Goal: Task Accomplishment & Management: Manage account settings

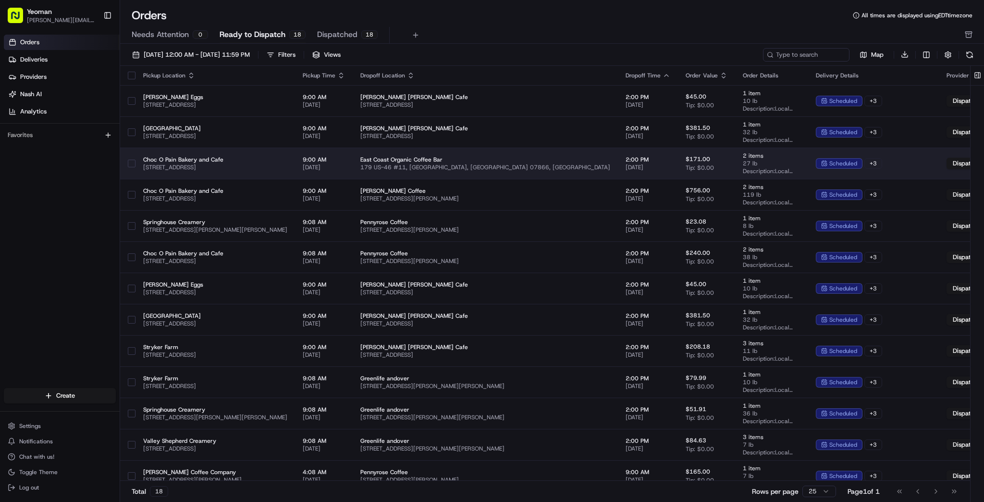
click at [135, 164] on button "button" at bounding box center [132, 164] width 8 height 8
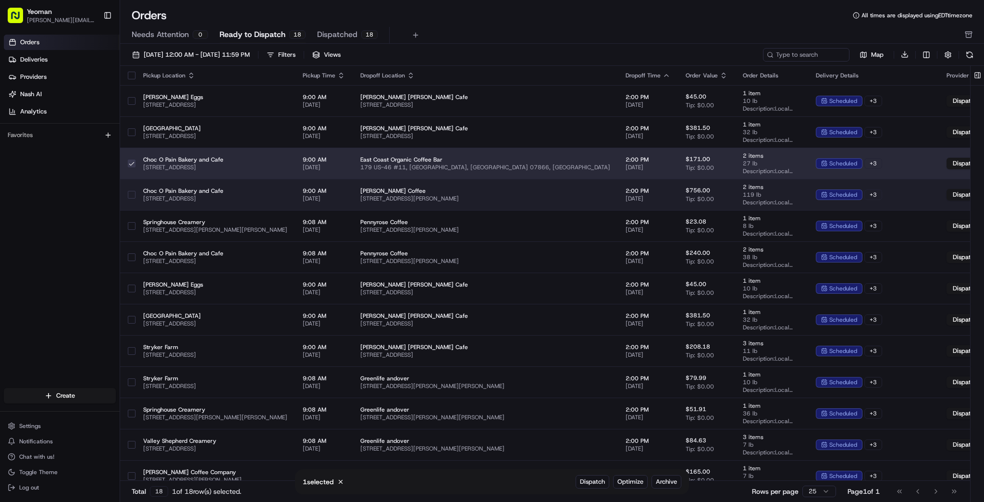
click at [135, 192] on button "button" at bounding box center [132, 195] width 8 height 8
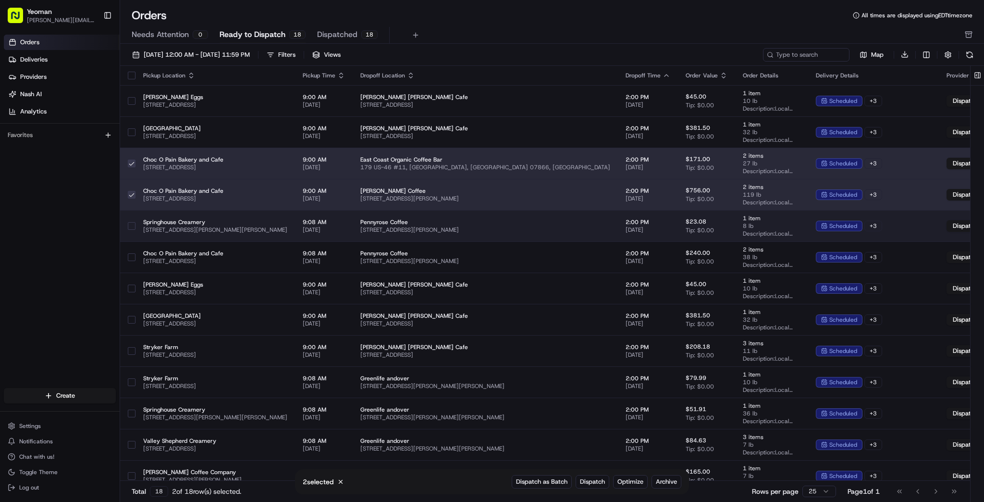
click at [134, 222] on button "button" at bounding box center [132, 226] width 8 height 8
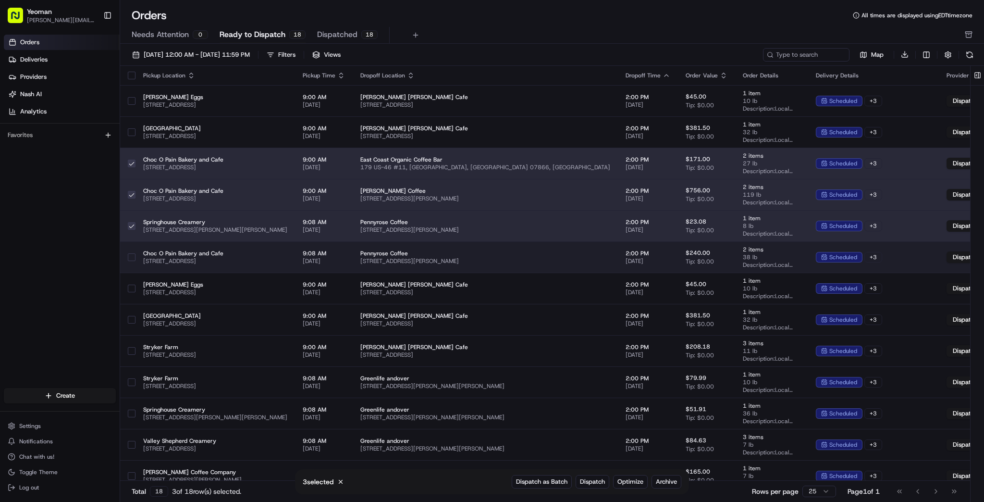
click at [135, 254] on button "button" at bounding box center [132, 257] width 8 height 8
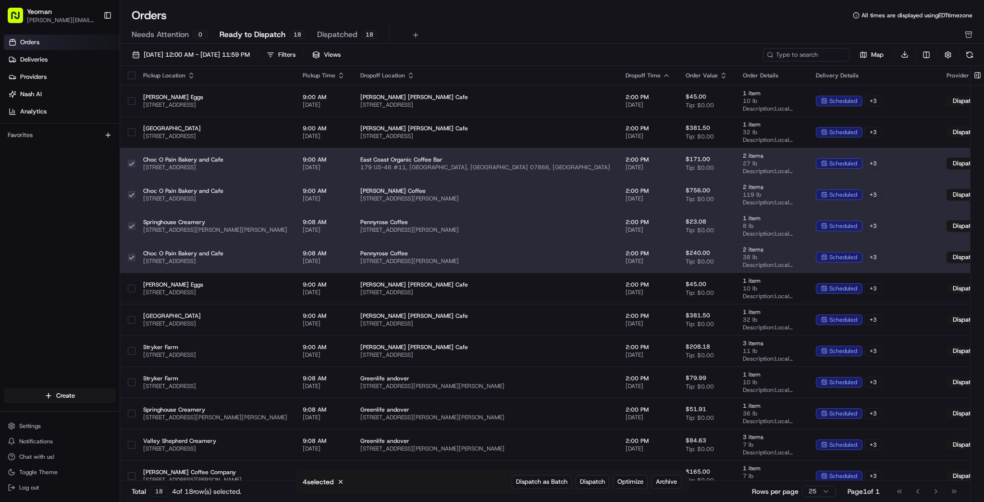
click at [135, 253] on button "button" at bounding box center [132, 257] width 8 height 8
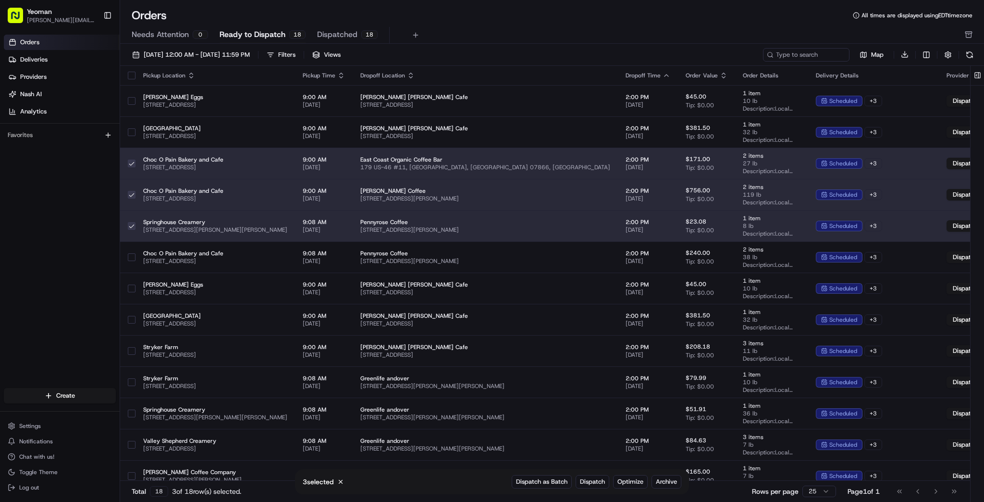
click at [135, 220] on div at bounding box center [132, 225] width 8 height 15
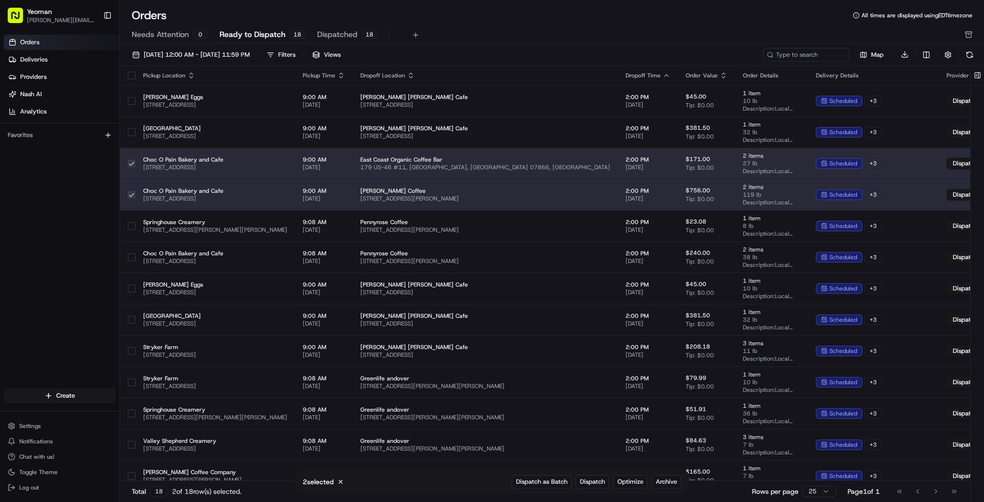
click at [135, 194] on button "button" at bounding box center [132, 195] width 8 height 8
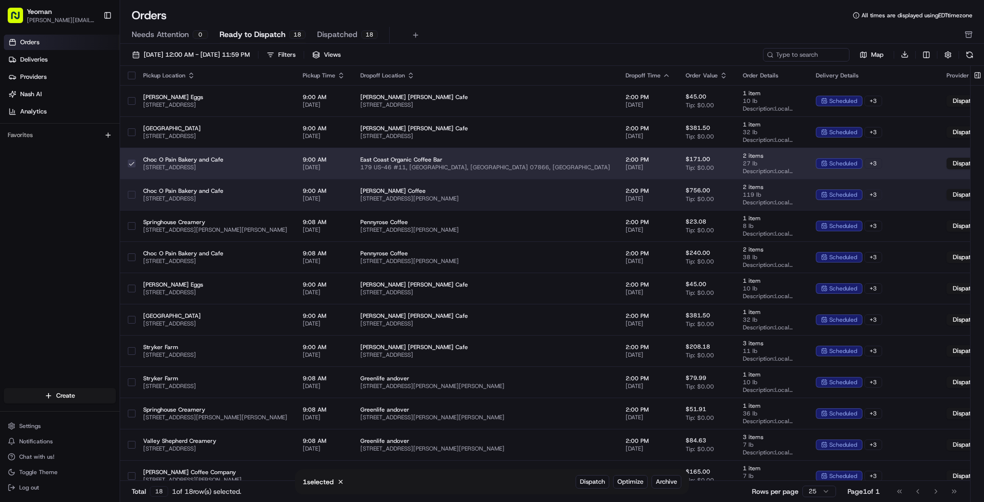
click at [135, 194] on button "button" at bounding box center [132, 195] width 8 height 8
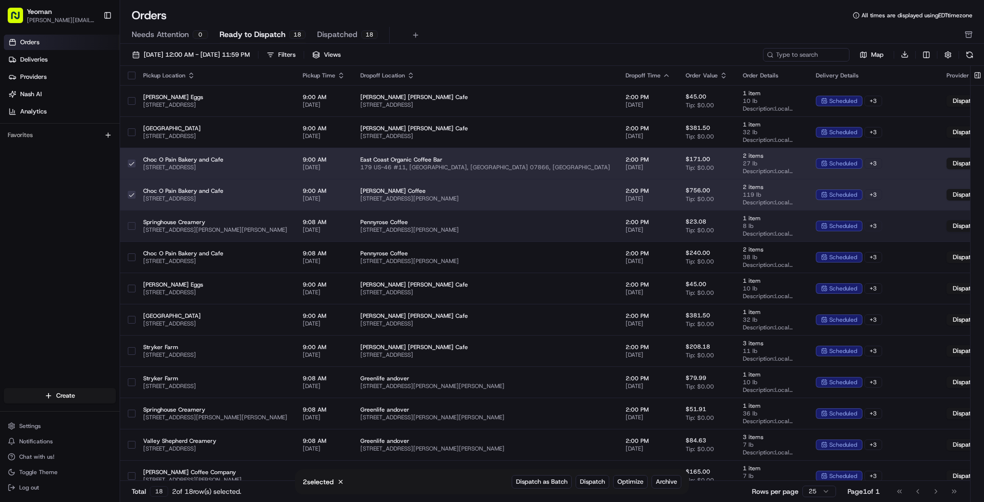
click at [135, 228] on button "button" at bounding box center [132, 226] width 8 height 8
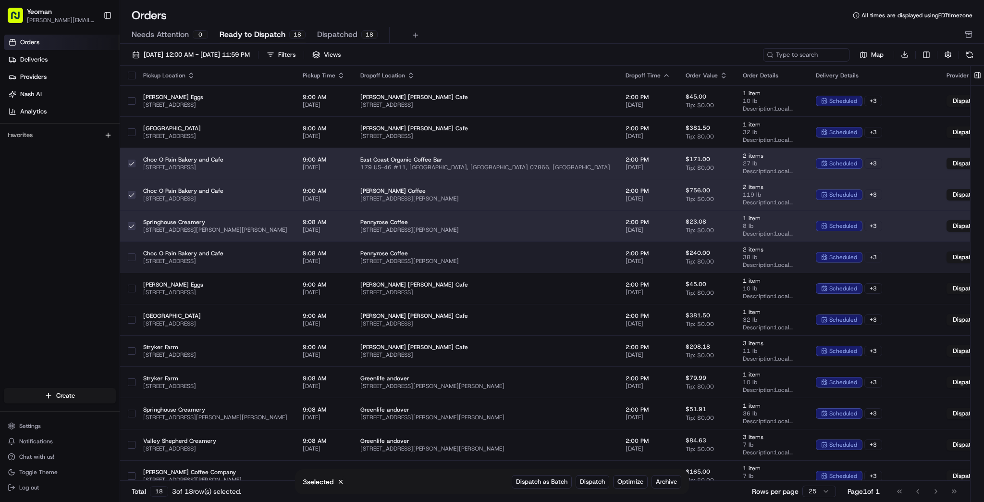
click at [135, 255] on button "button" at bounding box center [132, 257] width 8 height 8
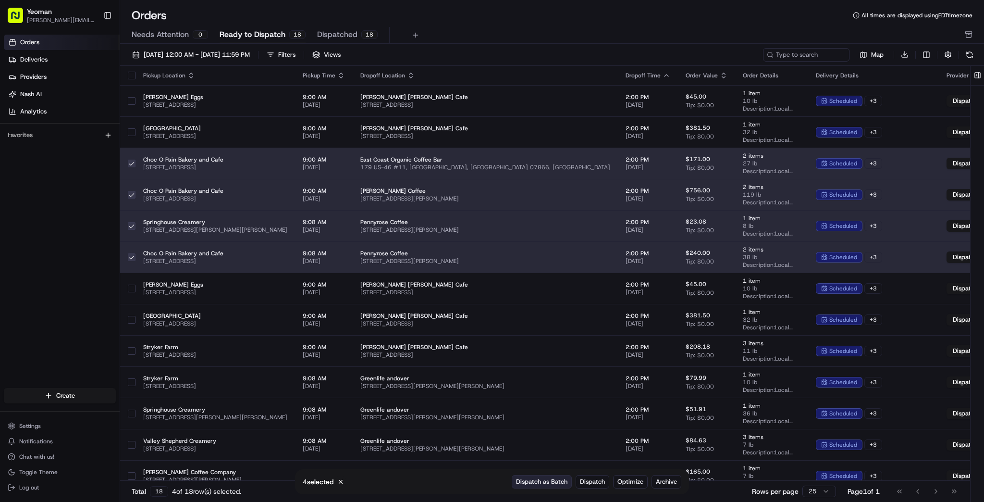
click at [537, 480] on span "Dispatch as Batch" at bounding box center [541, 481] width 51 height 9
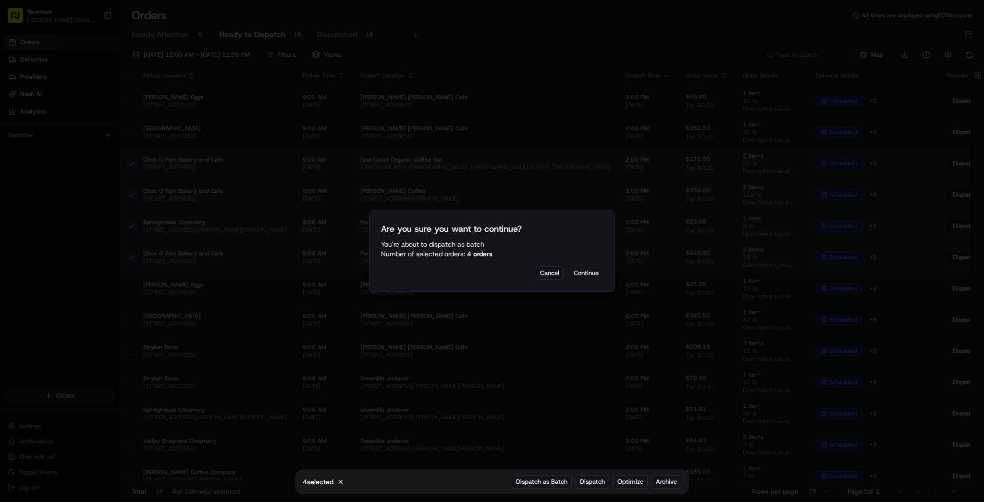
click at [591, 272] on button "Continue" at bounding box center [586, 272] width 34 height 13
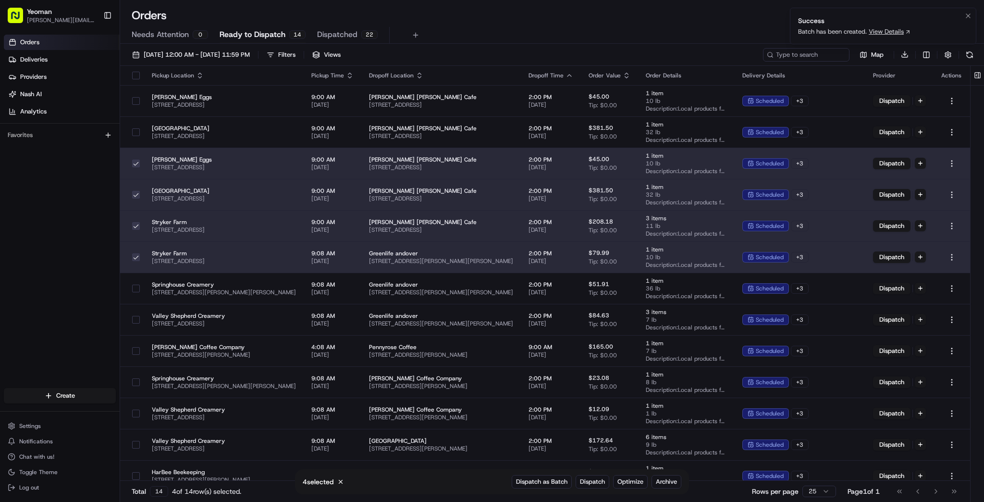
click at [888, 28] on link "View Details" at bounding box center [890, 31] width 42 height 9
click at [135, 163] on button "button" at bounding box center [136, 164] width 8 height 8
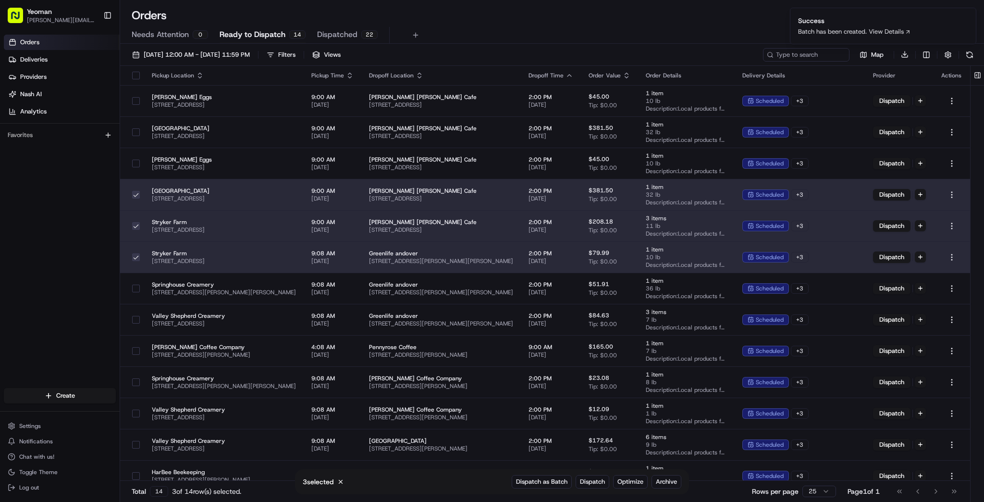
click at [133, 192] on button "button" at bounding box center [136, 195] width 8 height 8
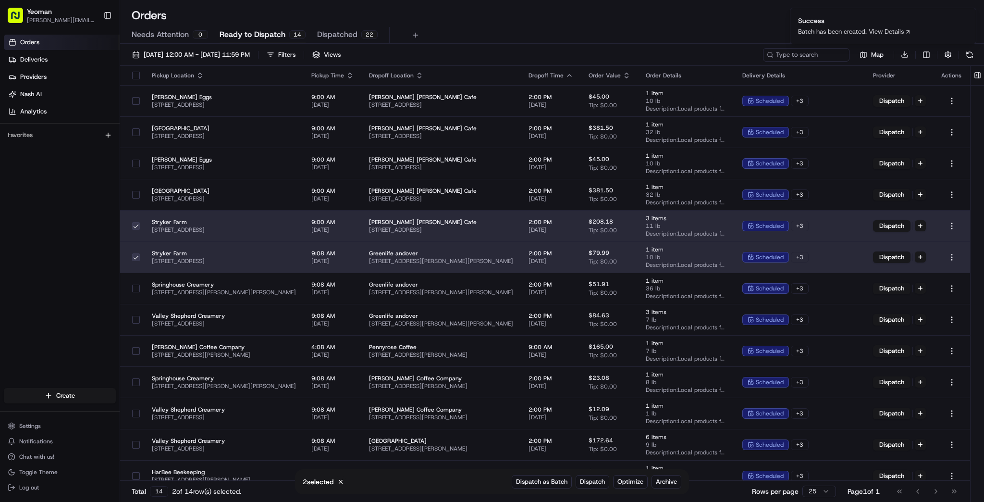
click at [133, 224] on button "button" at bounding box center [136, 226] width 8 height 8
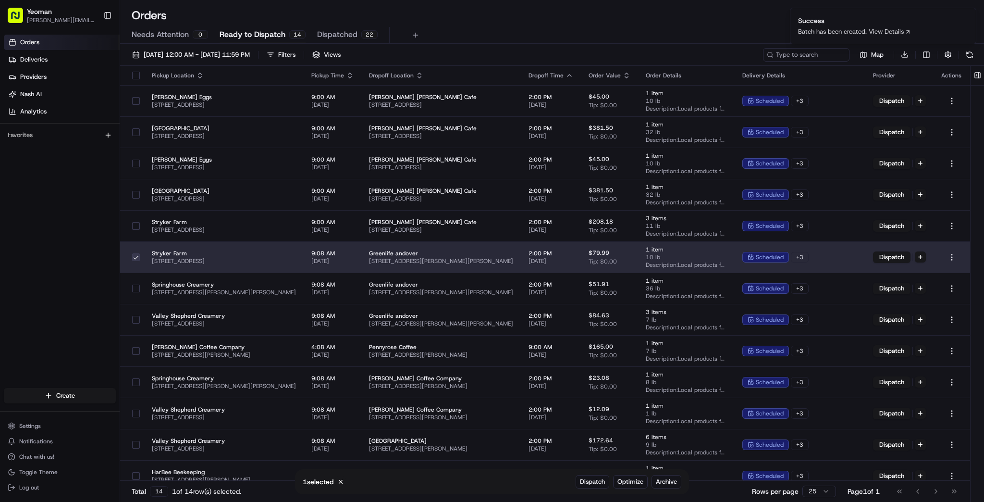
click at [134, 253] on button "button" at bounding box center [136, 257] width 8 height 8
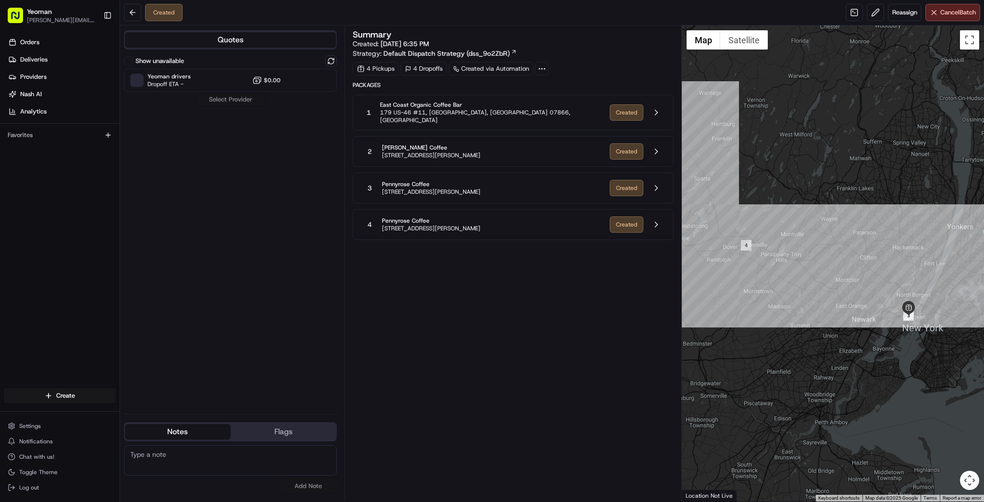
drag, startPoint x: 865, startPoint y: 285, endPoint x: 984, endPoint y: 346, distance: 133.4
click at [984, 347] on div at bounding box center [833, 263] width 302 height 476
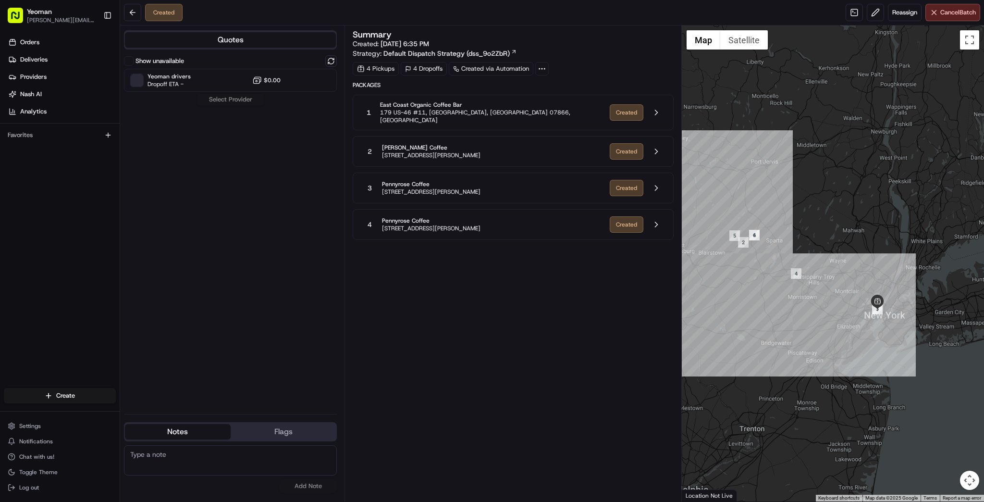
click at [546, 69] on icon at bounding box center [542, 68] width 9 height 9
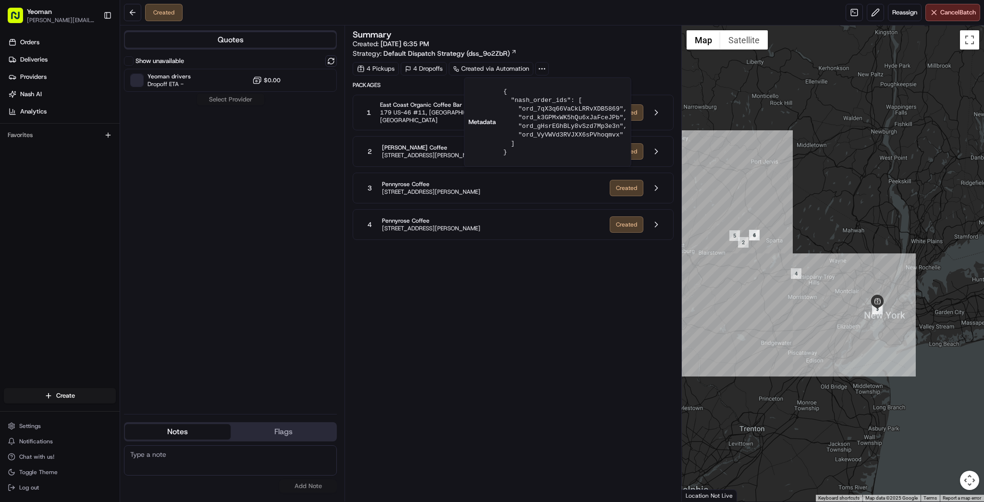
click at [547, 55] on div "Summary Created: 08/19/2025 6:35 PM Strategy: Default Dispatch Strategy (dss_9o…" at bounding box center [513, 44] width 320 height 28
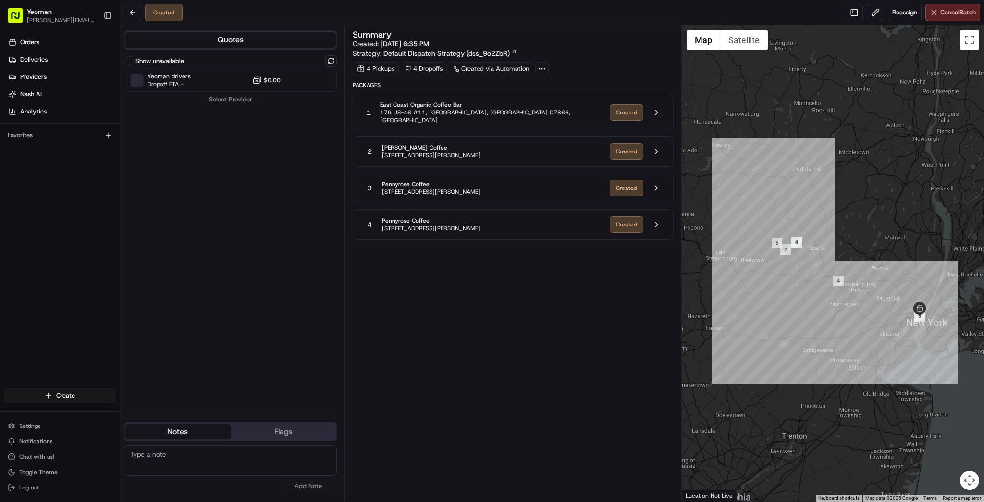
drag, startPoint x: 800, startPoint y: 327, endPoint x: 826, endPoint y: 314, distance: 29.9
click at [840, 336] on div at bounding box center [833, 263] width 302 height 476
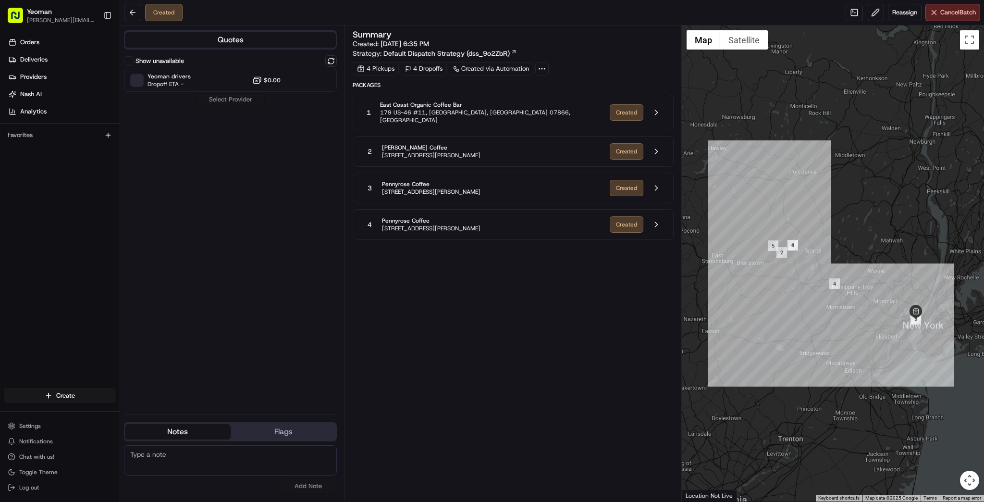
click at [542, 68] on circle at bounding box center [542, 68] width 1 height 1
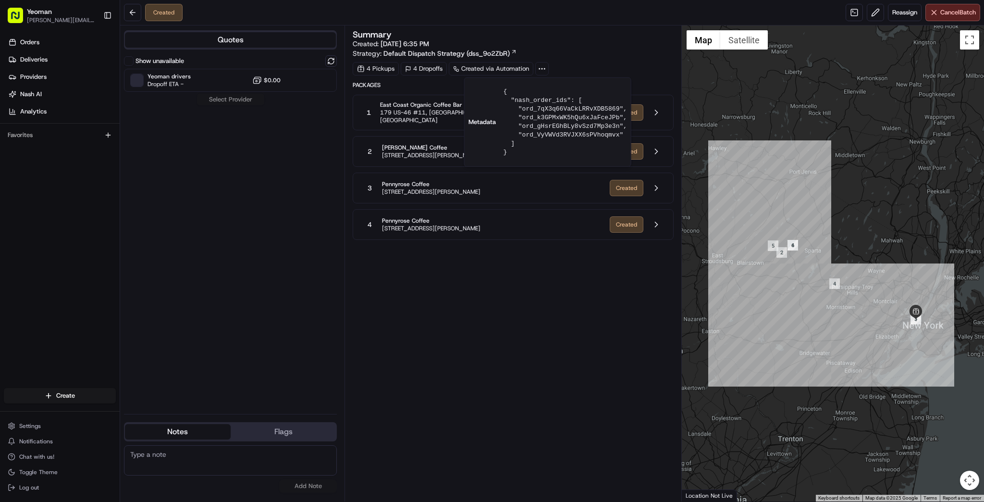
click at [542, 68] on circle at bounding box center [542, 68] width 1 height 1
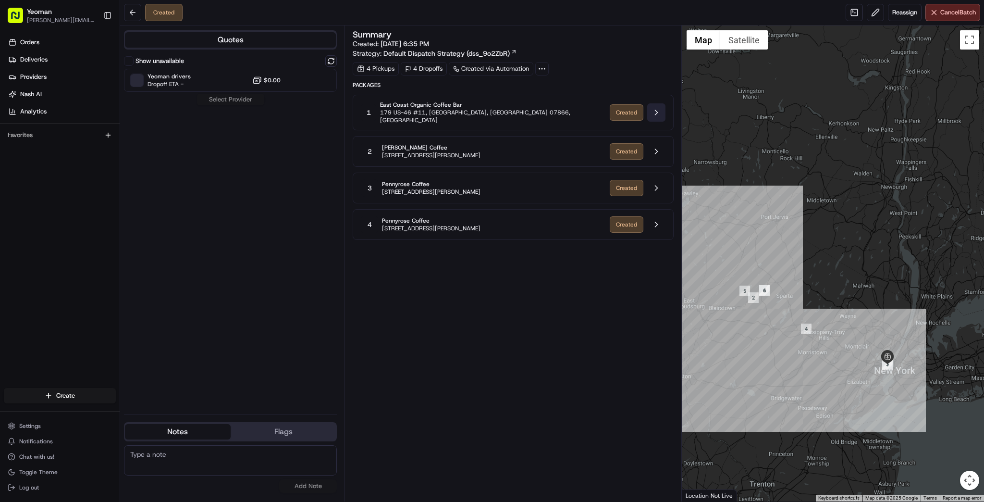
click at [656, 111] on button at bounding box center [656, 112] width 18 height 18
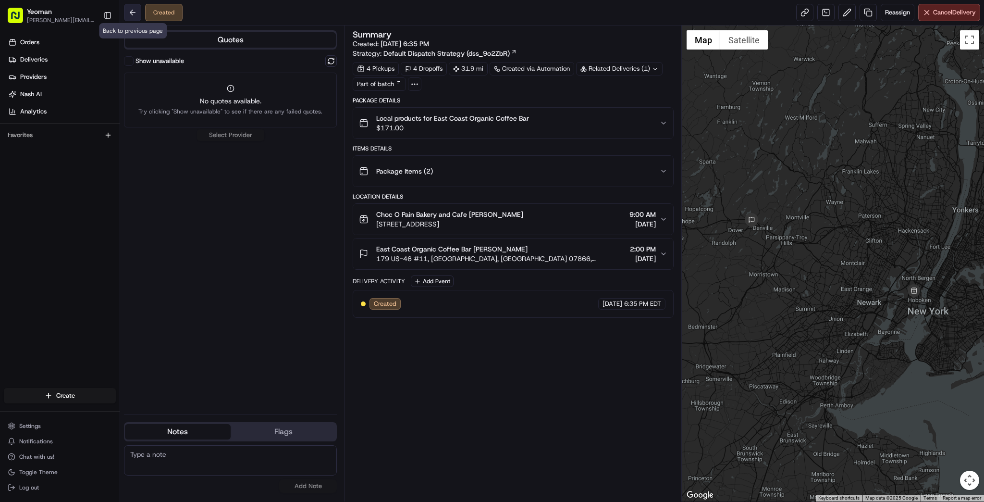
click at [133, 12] on button at bounding box center [132, 12] width 17 height 17
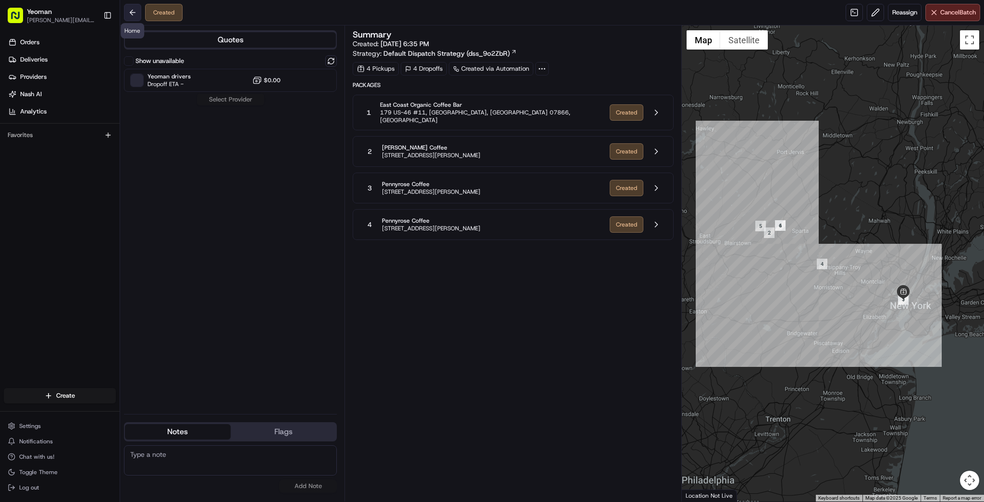
click at [133, 15] on button at bounding box center [132, 12] width 17 height 17
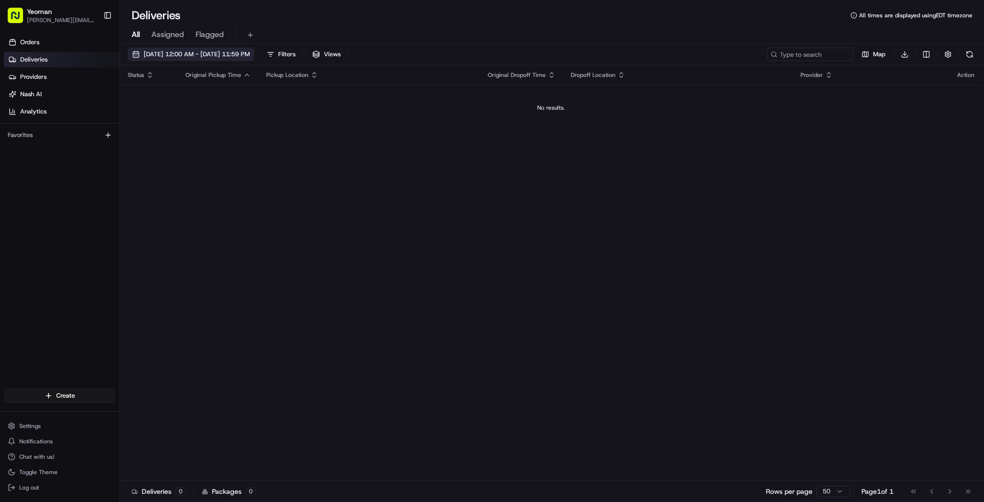
click at [184, 54] on span "08/19/2025 12:00 AM - 08/19/2025 11:59 PM" at bounding box center [197, 54] width 106 height 9
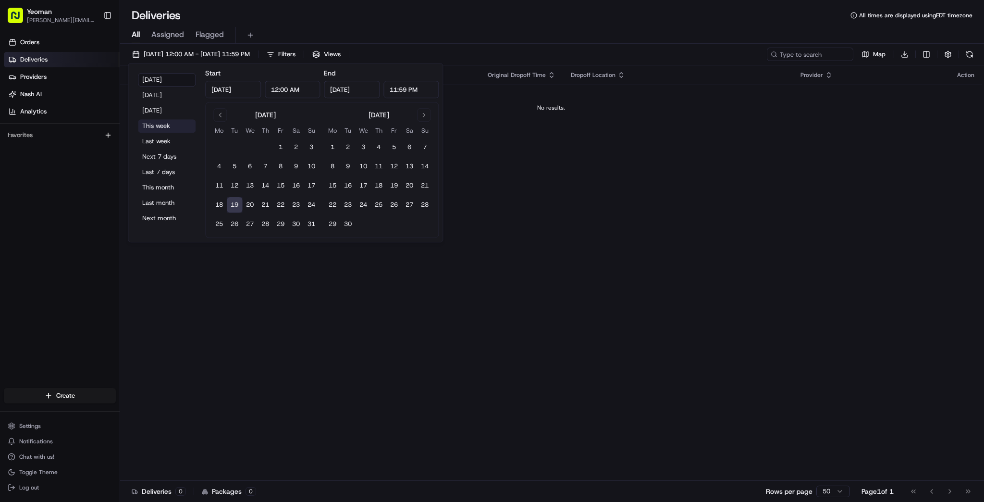
click at [164, 119] on button "This week" at bounding box center [167, 125] width 58 height 13
type input "Aug 18, 2025"
type input "Aug 24, 2025"
click at [360, 339] on div "Status Original Pickup Time Pickup Location Original Dropoff Time Dropoff Locat…" at bounding box center [551, 272] width 862 height 415
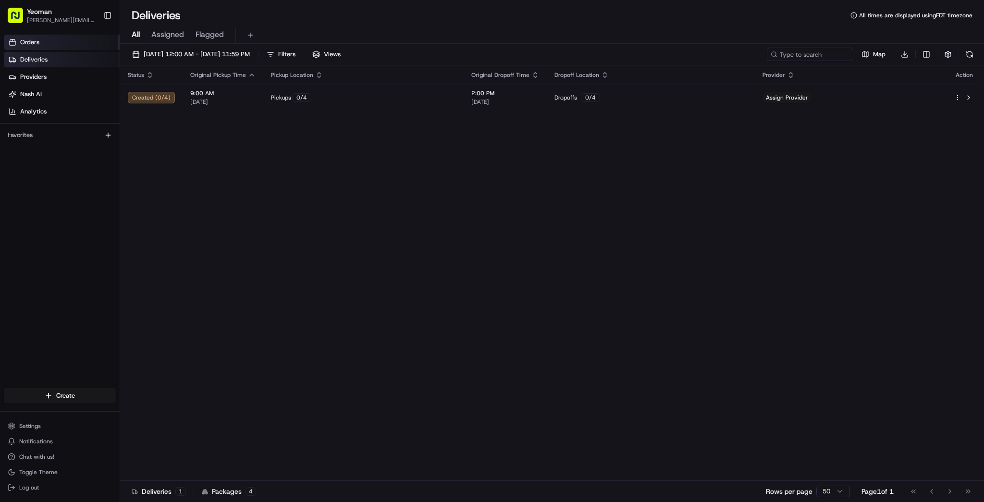
click at [29, 40] on span "Orders" at bounding box center [29, 42] width 19 height 9
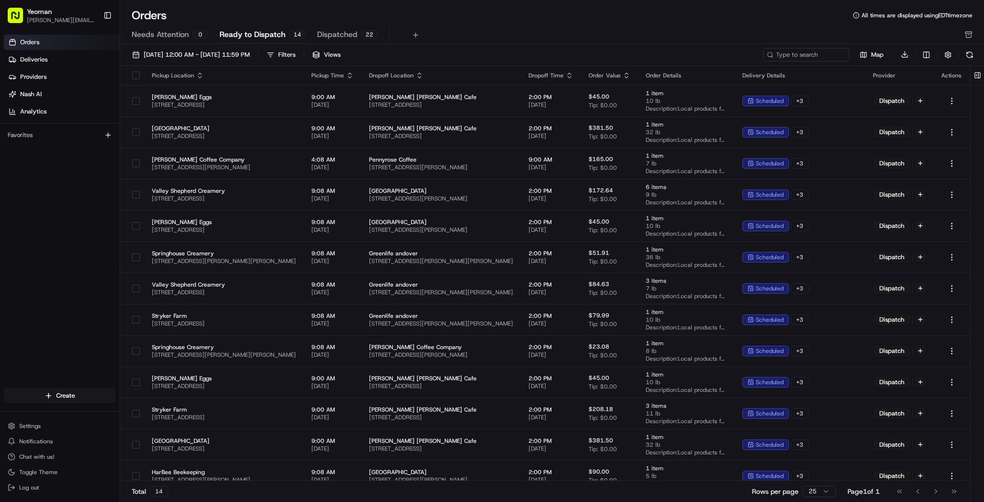
click at [329, 35] on span "Dispatched" at bounding box center [337, 35] width 40 height 12
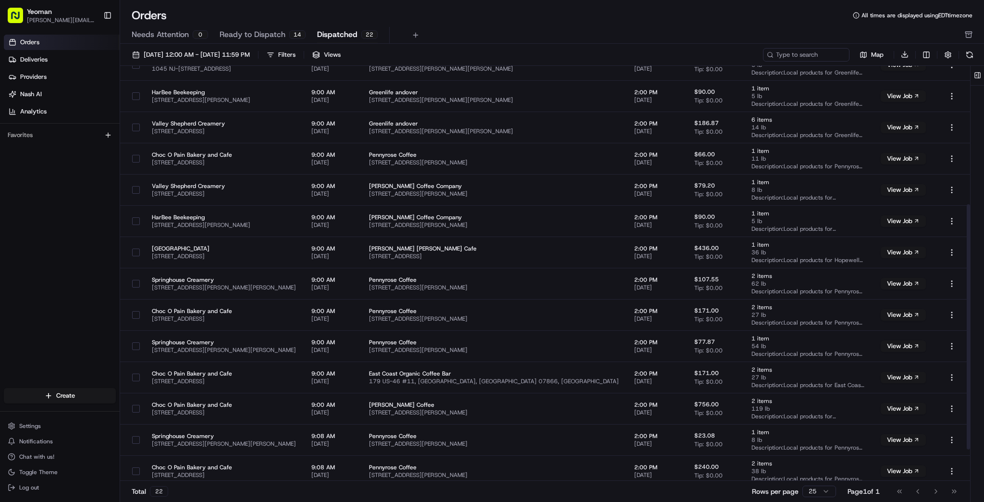
scroll to position [289, 0]
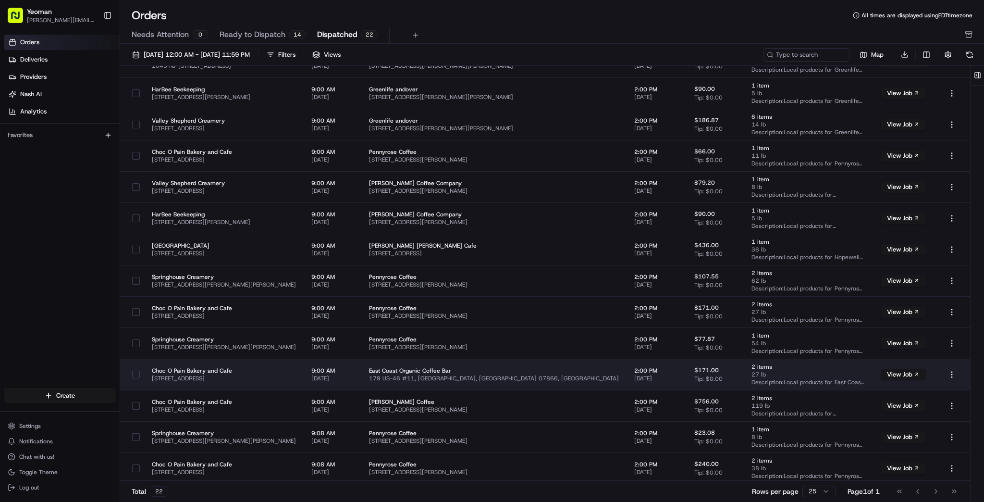
click at [135, 371] on button "button" at bounding box center [136, 374] width 8 height 8
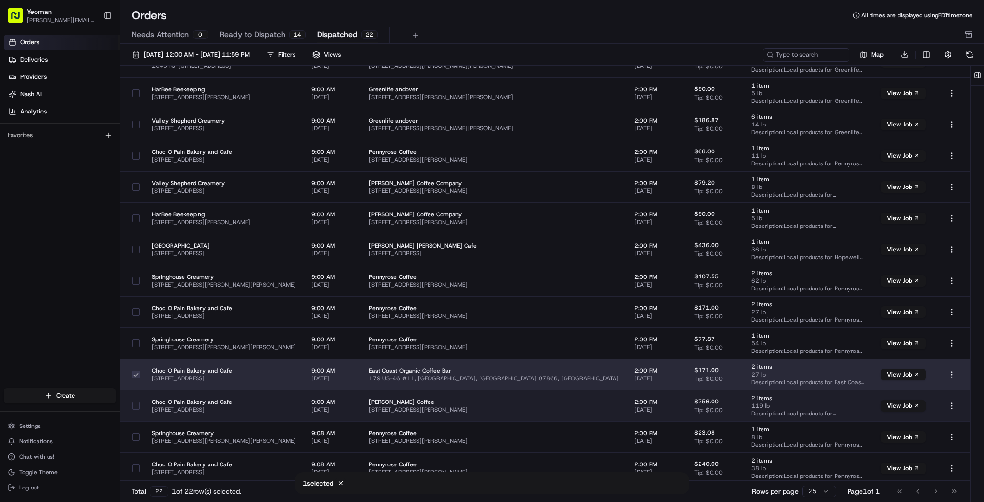
click at [135, 402] on button "button" at bounding box center [136, 406] width 8 height 8
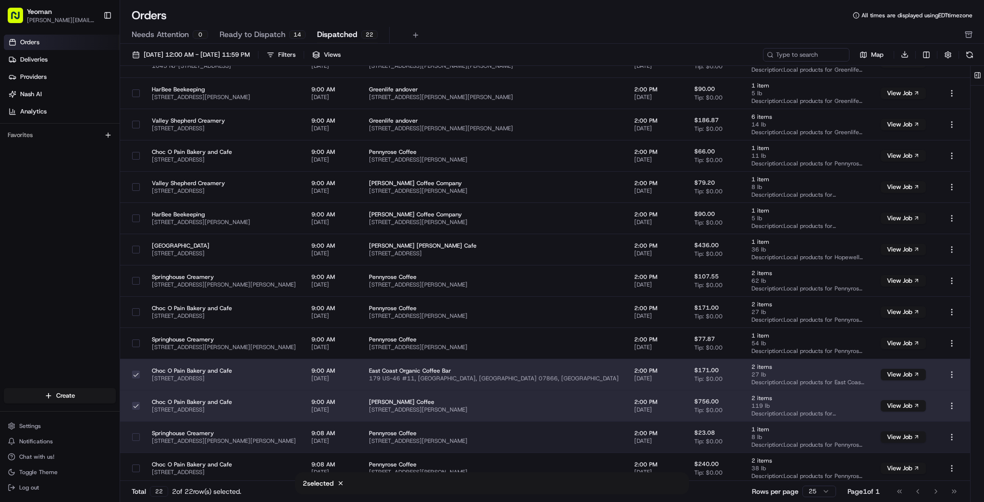
drag, startPoint x: 136, startPoint y: 429, endPoint x: 138, endPoint y: 436, distance: 7.0
click at [136, 431] on div at bounding box center [136, 436] width 16 height 15
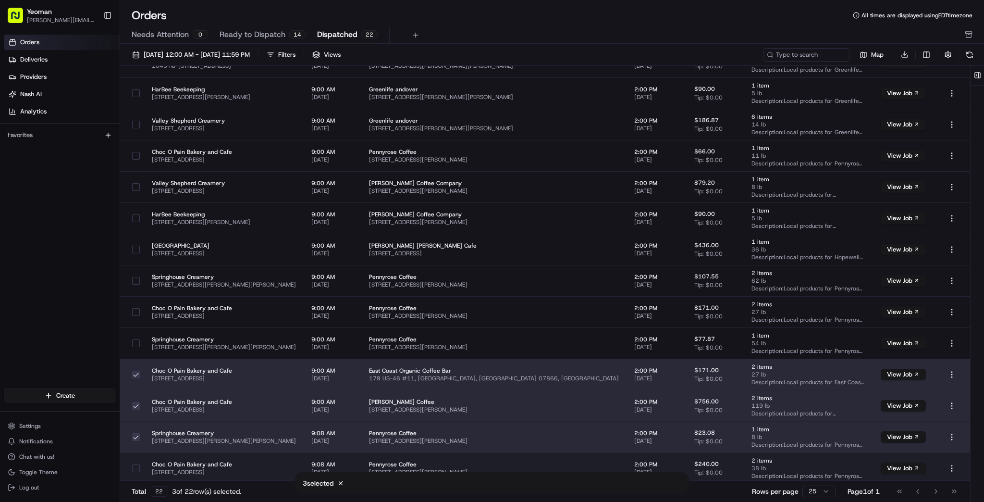
click at [135, 465] on button "button" at bounding box center [136, 468] width 8 height 8
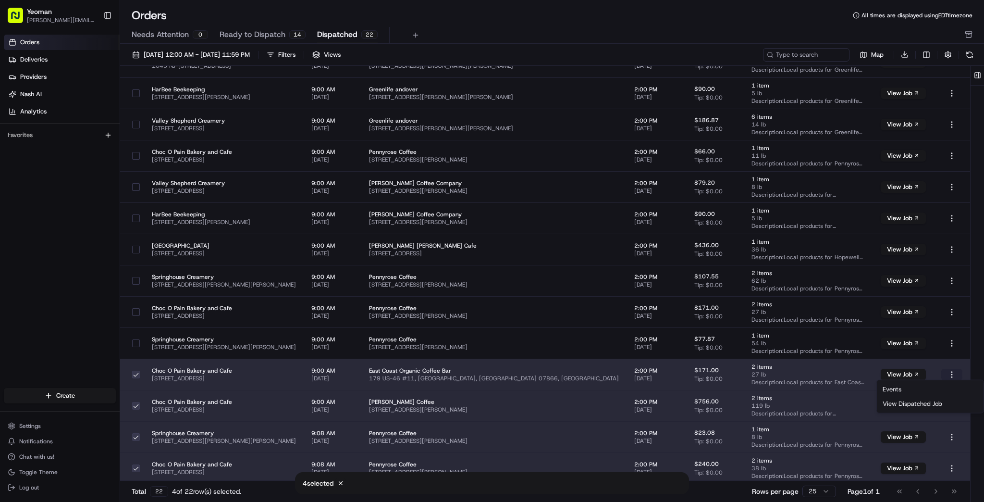
click at [949, 369] on html "Yeoman sam@yeomanusa.com Toggle Sidebar Orders Deliveries Providers Nash AI Ana…" at bounding box center [492, 251] width 984 height 502
click at [57, 67] on html "Yeoman sam@yeomanusa.com Toggle Sidebar Orders Deliveries Providers Nash AI Ana…" at bounding box center [492, 251] width 984 height 502
click at [43, 61] on span "Deliveries" at bounding box center [33, 59] width 27 height 9
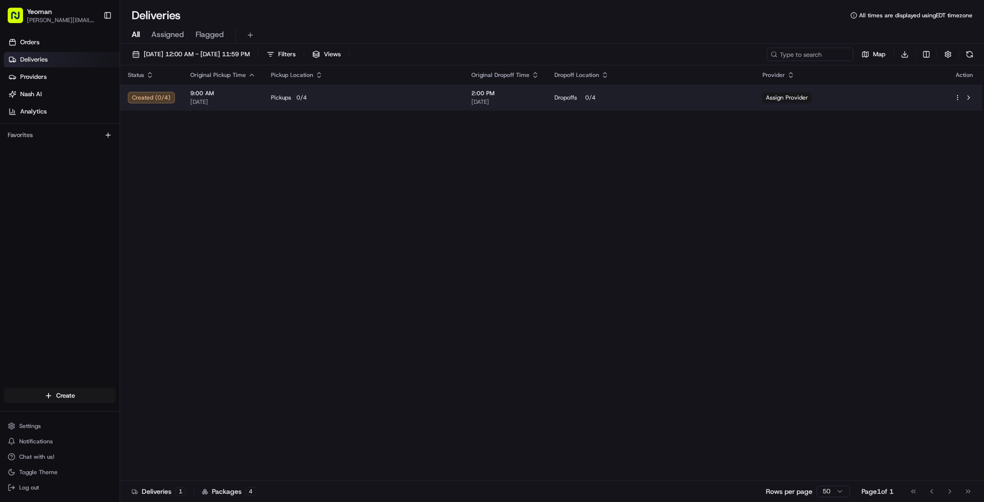
click at [589, 95] on div "0 / 4" at bounding box center [590, 97] width 19 height 9
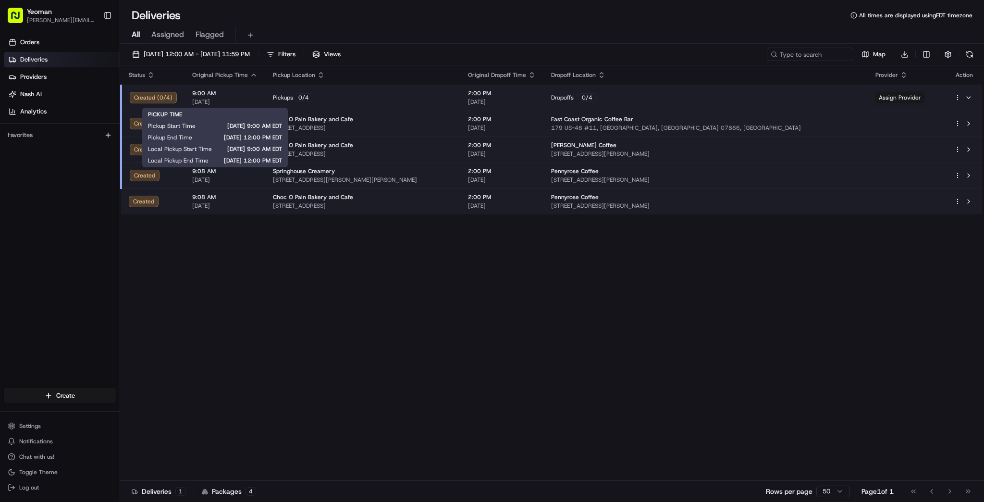
click at [246, 93] on span "9:00 AM" at bounding box center [224, 93] width 65 height 8
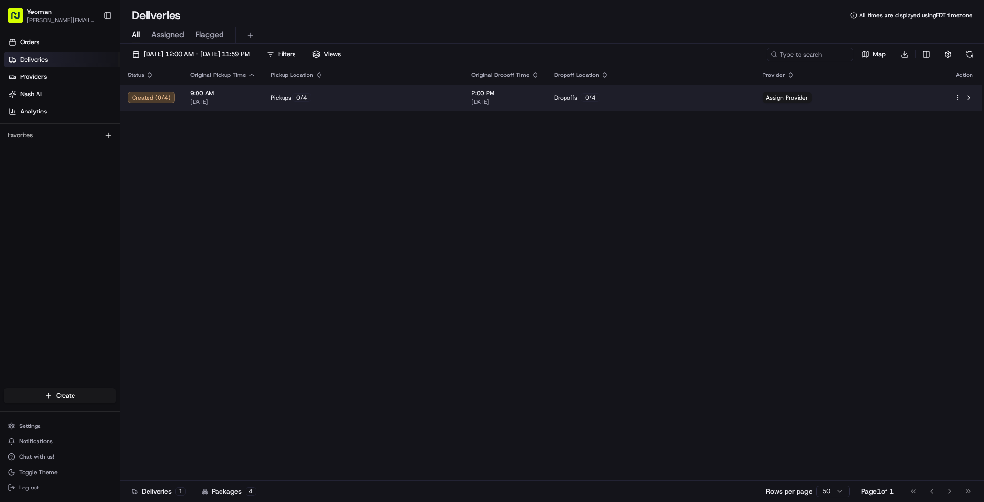
click at [899, 104] on td "Assign Provider" at bounding box center [851, 98] width 192 height 26
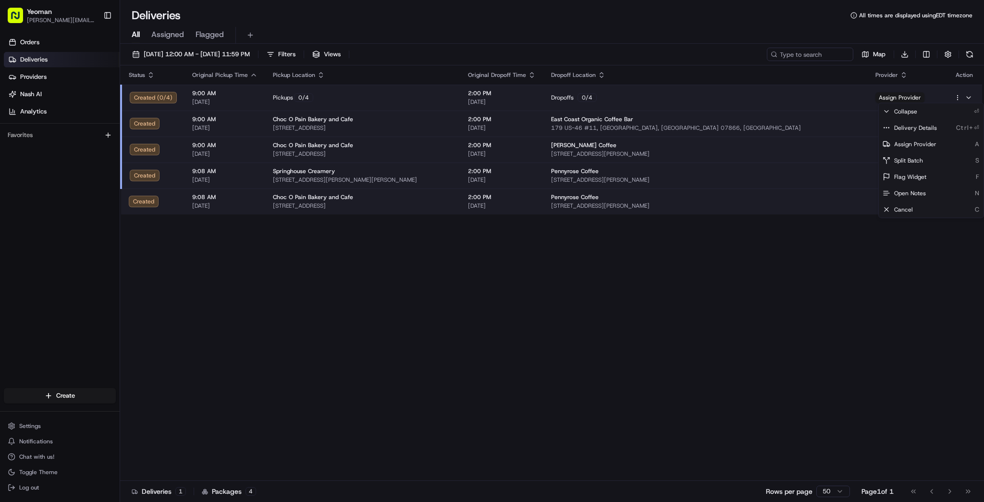
click at [955, 98] on html "Yeoman sam@yeomanusa.com Toggle Sidebar Orders Deliveries Providers Nash AI Ana…" at bounding box center [492, 251] width 984 height 502
click at [937, 125] on div "Delivery Details Ctrl+⏎" at bounding box center [931, 128] width 105 height 16
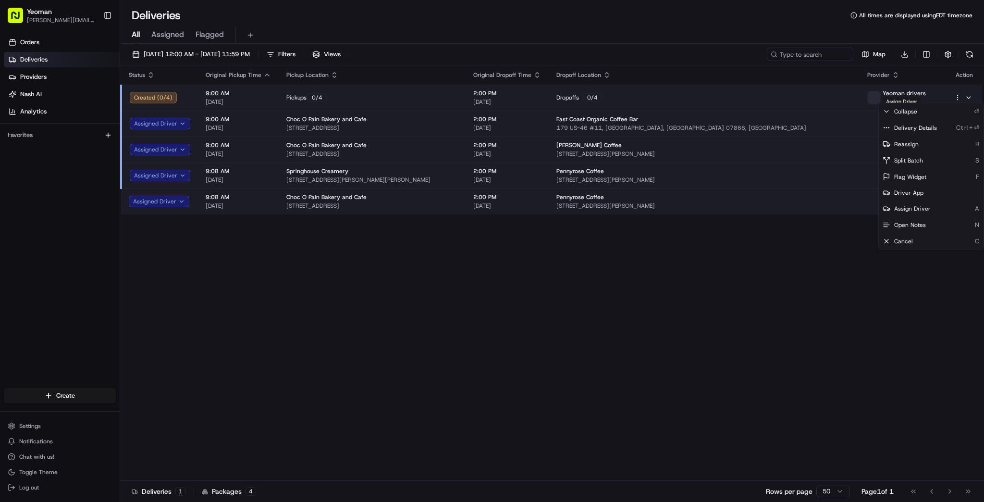
click at [864, 102] on html "Yeoman sam@yeomanusa.com Toggle Sidebar Orders Deliveries Providers Nash AI Ana…" at bounding box center [492, 251] width 984 height 502
click at [883, 100] on span "Assign Driver" at bounding box center [902, 101] width 38 height 9
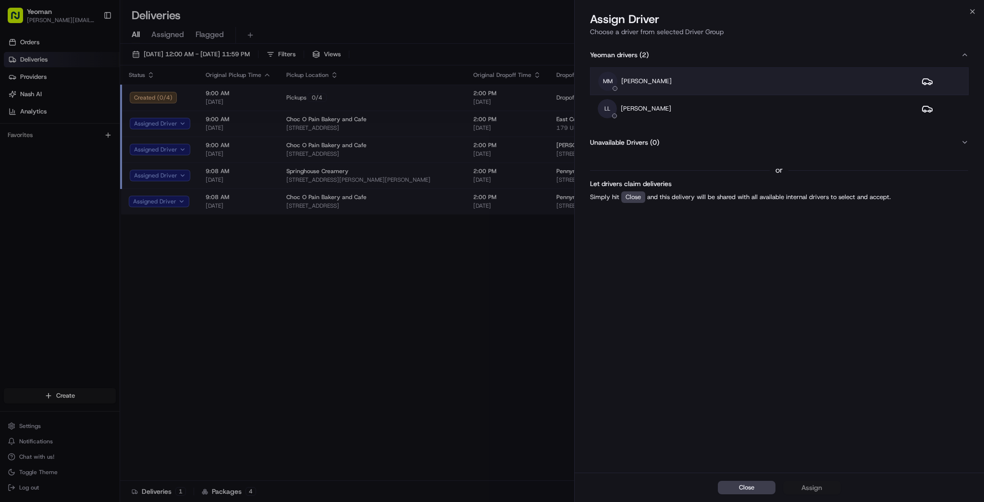
click at [700, 78] on div "MM Michael Montella" at bounding box center [752, 81] width 308 height 19
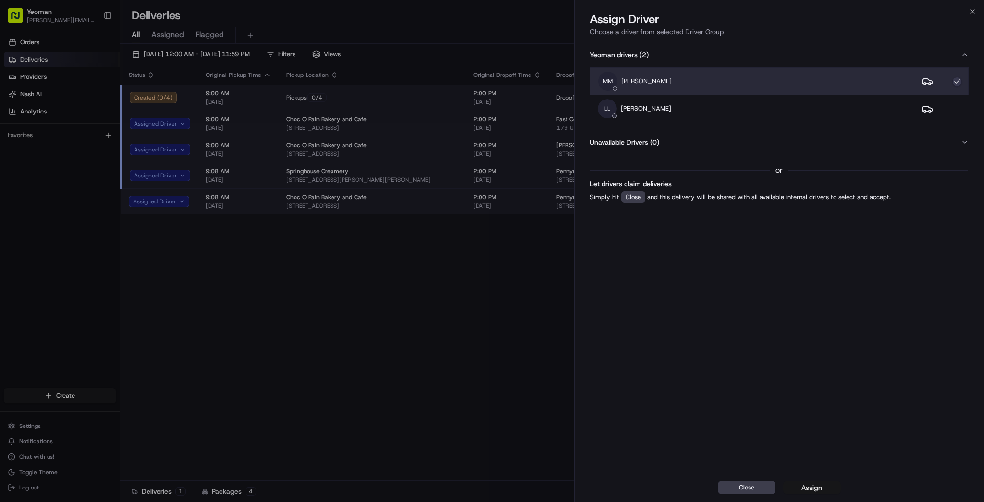
click at [816, 485] on div "Assign" at bounding box center [811, 487] width 21 height 10
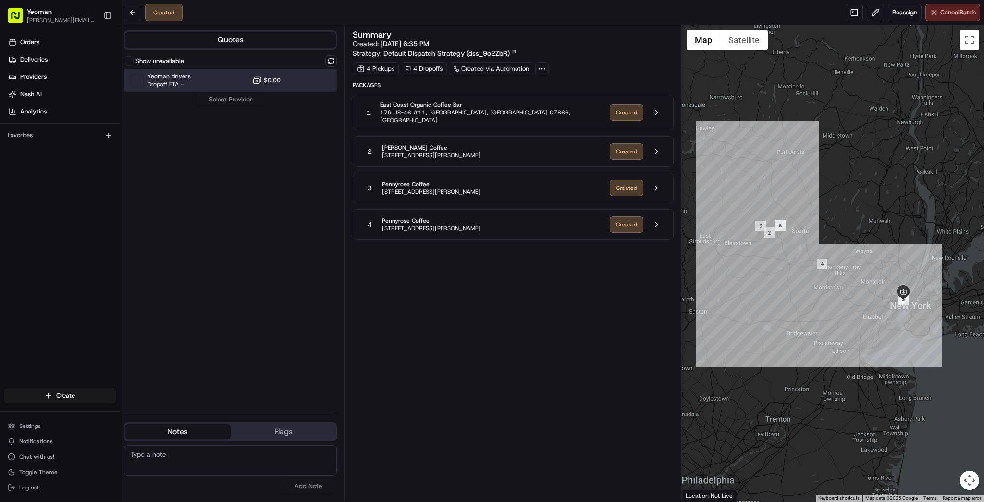
click at [177, 82] on span "Dropoff ETA -" at bounding box center [169, 84] width 43 height 8
click at [226, 101] on button "Assign Provider" at bounding box center [231, 100] width 68 height 12
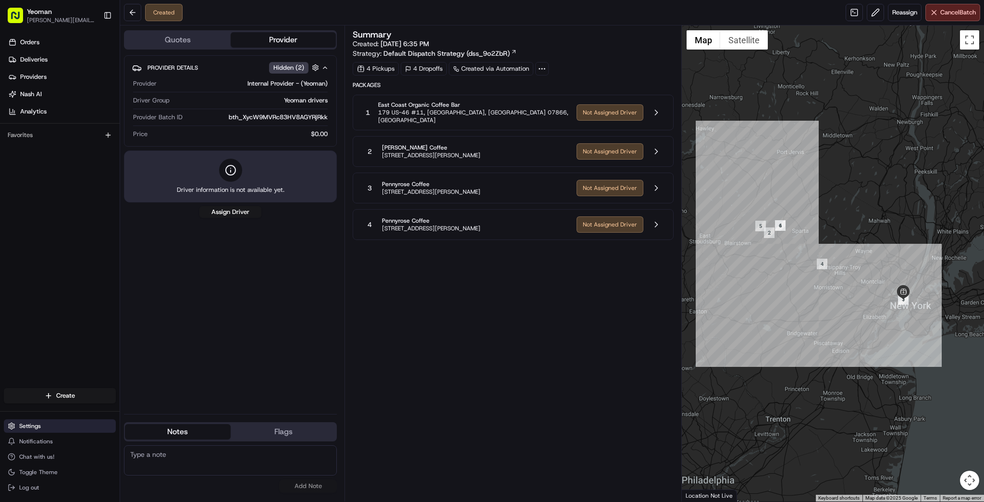
click at [40, 428] on span "Settings" at bounding box center [30, 426] width 22 height 8
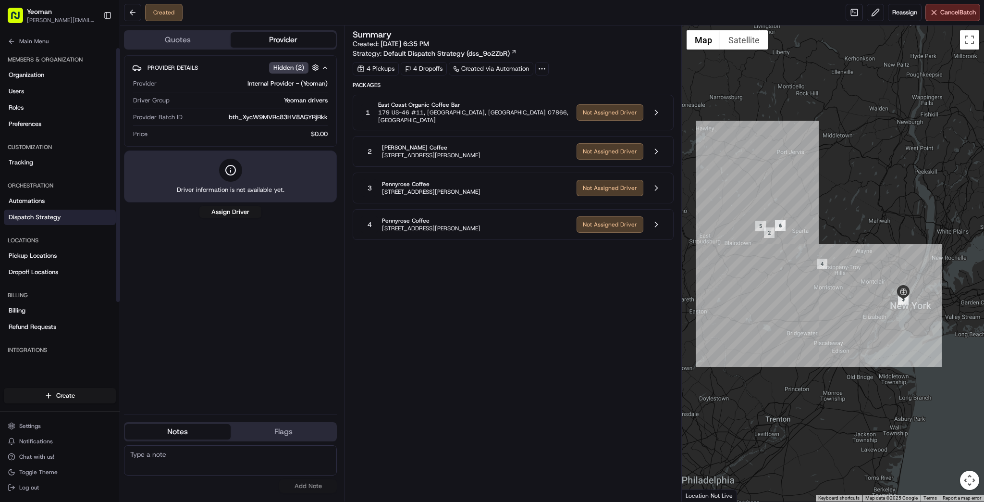
click at [40, 214] on span "Dispatch Strategy" at bounding box center [35, 217] width 52 height 9
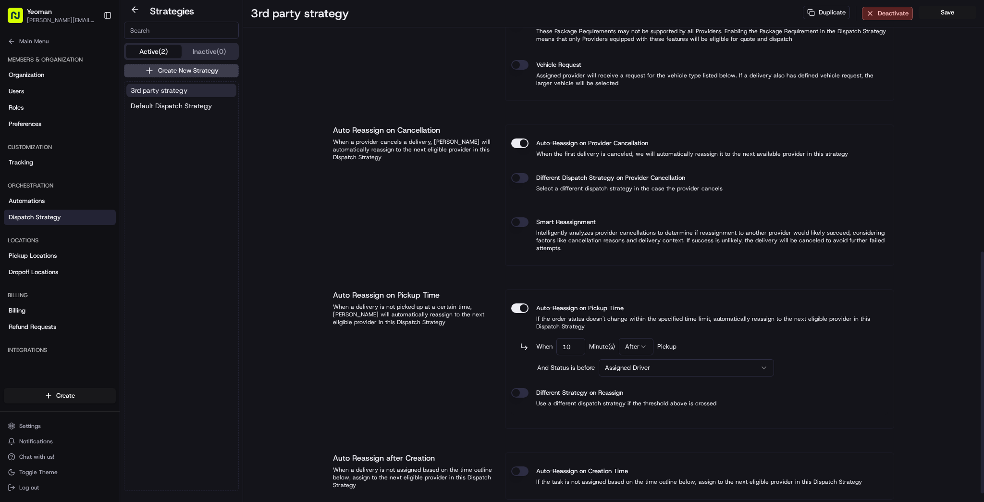
scroll to position [538, 0]
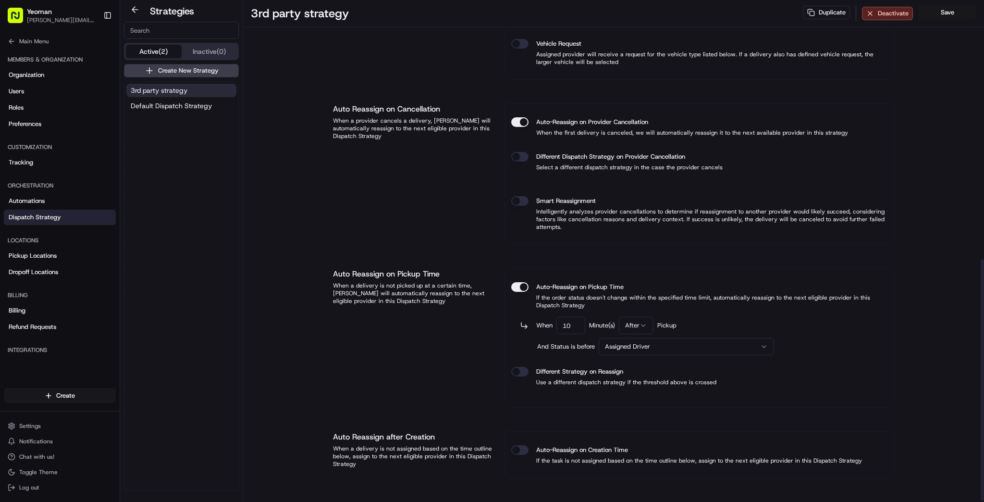
click at [625, 345] on html "Yeoman sam@yeomanusa.com Toggle Sidebar Orders Deliveries Providers Nash AI Ana…" at bounding box center [492, 251] width 984 height 502
click at [465, 351] on html "Yeoman sam@yeomanusa.com Toggle Sidebar Orders Deliveries Providers Nash AI Ana…" at bounding box center [492, 251] width 984 height 502
click at [463, 346] on div "Auto Reassign on Pickup Time When a delivery is not picked up at a certain time…" at bounding box center [413, 337] width 160 height 139
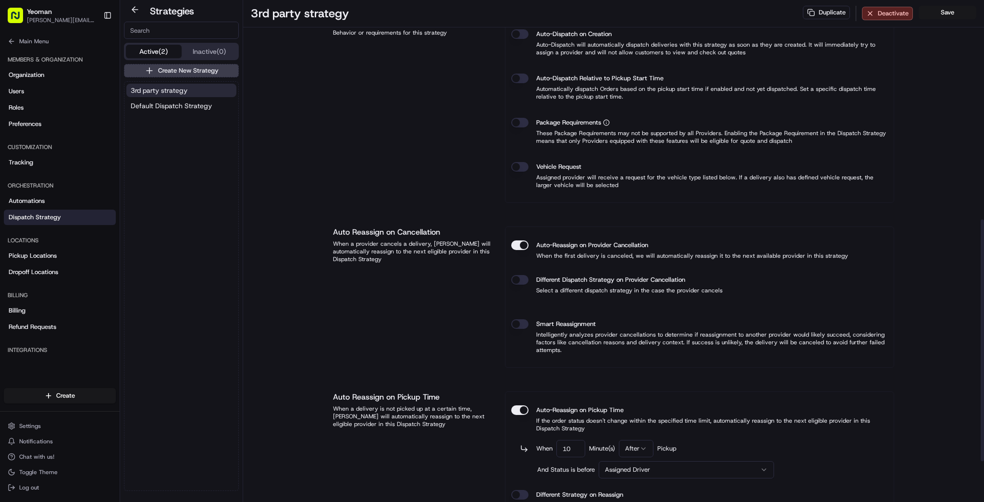
scroll to position [384, 0]
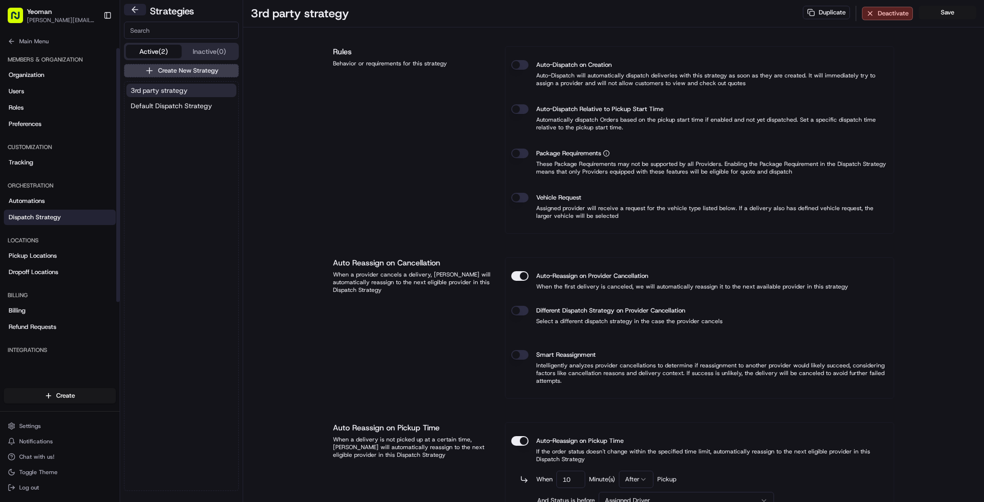
click at [137, 9] on button at bounding box center [135, 10] width 22 height 12
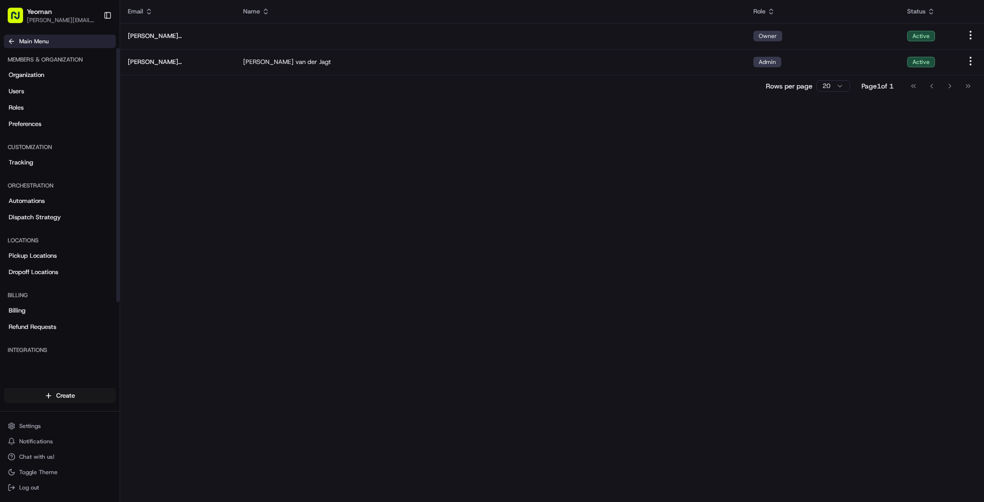
click at [30, 42] on span "Main Menu" at bounding box center [33, 41] width 29 height 8
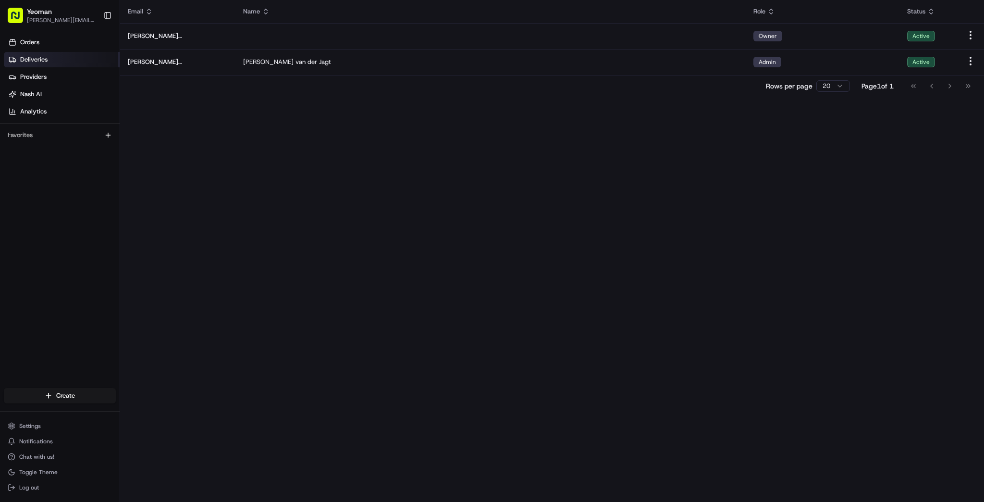
click at [35, 57] on span "Deliveries" at bounding box center [33, 59] width 27 height 9
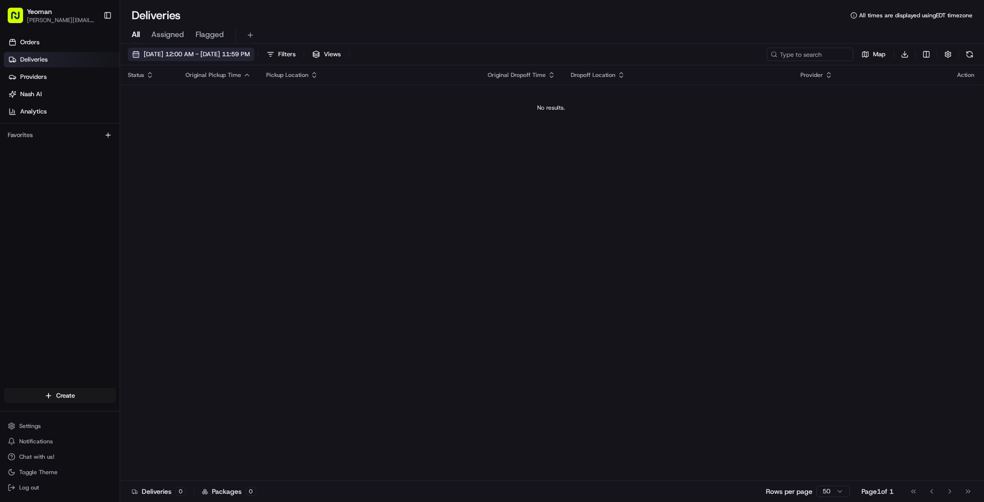
click at [174, 56] on span "08/19/2025 12:00 AM - 08/19/2025 11:59 PM" at bounding box center [197, 54] width 106 height 9
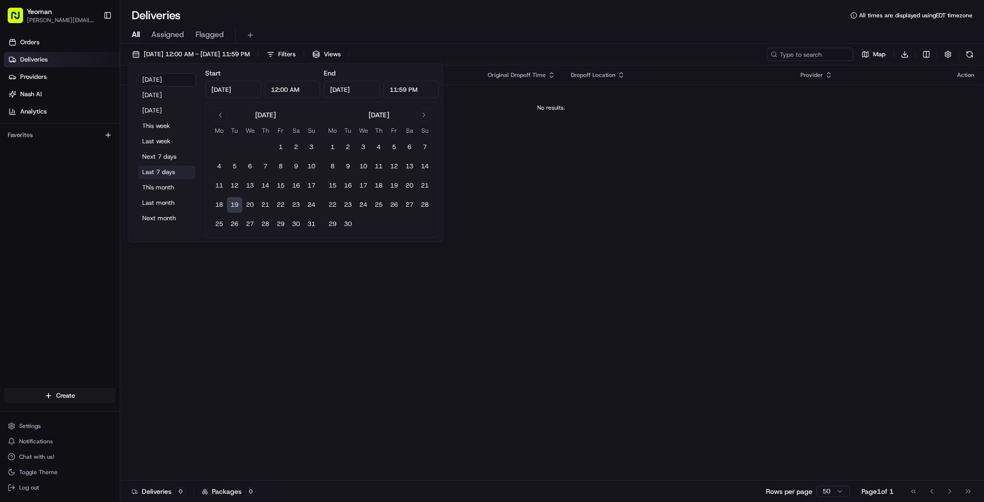
click at [172, 168] on button "Last 7 days" at bounding box center [167, 171] width 58 height 13
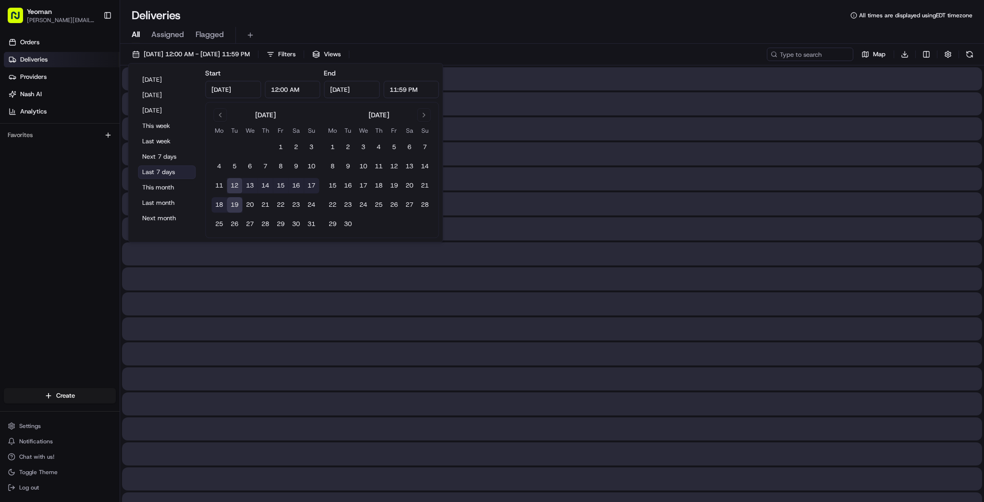
type input "Aug 12, 2025"
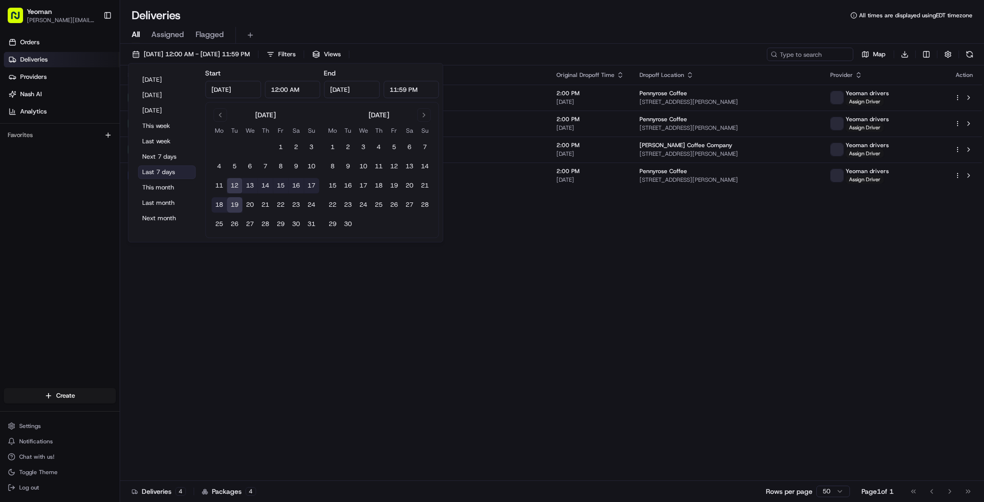
click at [234, 344] on div "Status Original Pickup Time Pickup Location Original Dropoff Time Dropoff Locat…" at bounding box center [551, 272] width 862 height 415
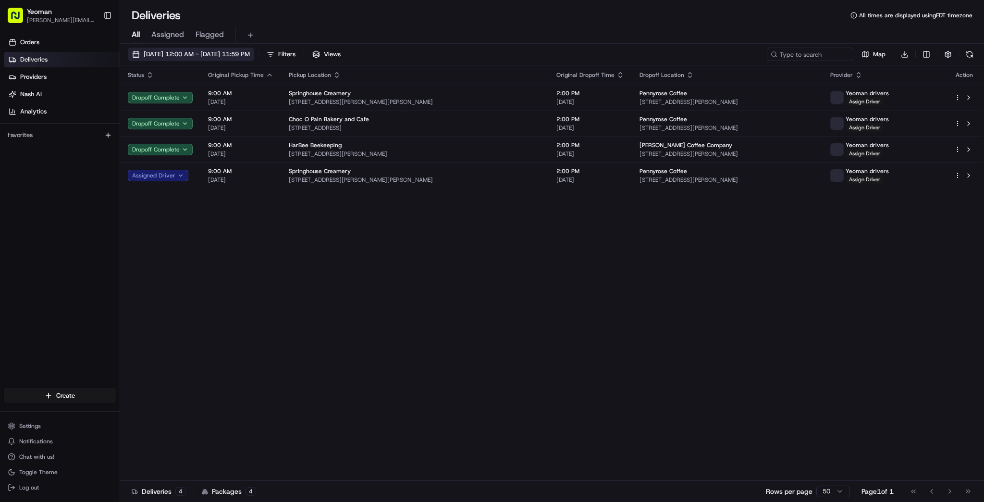
click at [163, 57] on span "08/12/2025 12:00 AM - 08/19/2025 11:59 PM" at bounding box center [197, 54] width 106 height 9
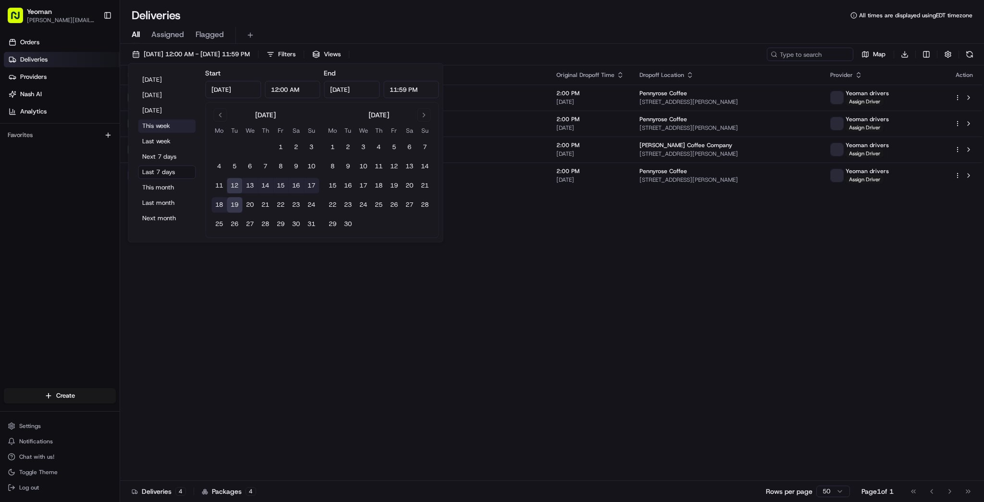
click at [165, 129] on button "This week" at bounding box center [167, 125] width 58 height 13
type input "Aug 18, 2025"
type input "Aug 24, 2025"
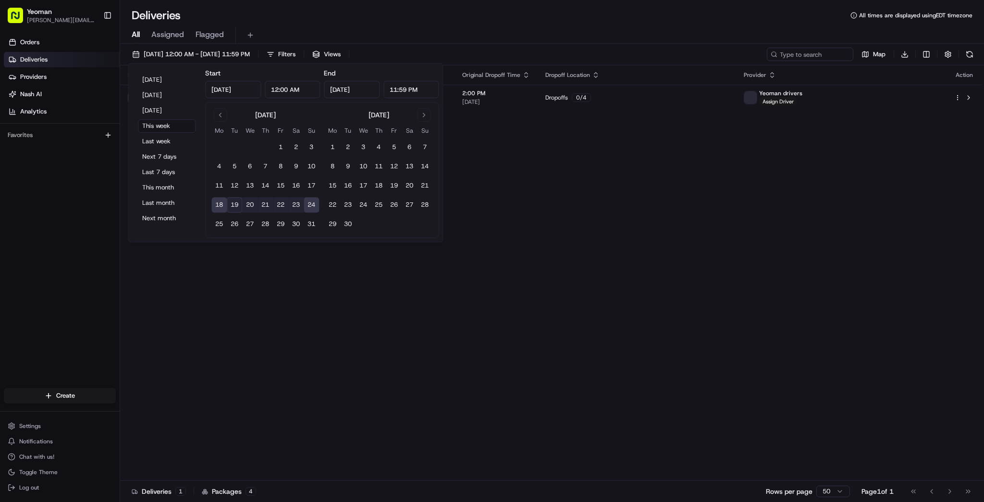
click at [282, 321] on div "Status Original Pickup Time Pickup Location Original Dropoff Time Dropoff Locat…" at bounding box center [551, 272] width 862 height 415
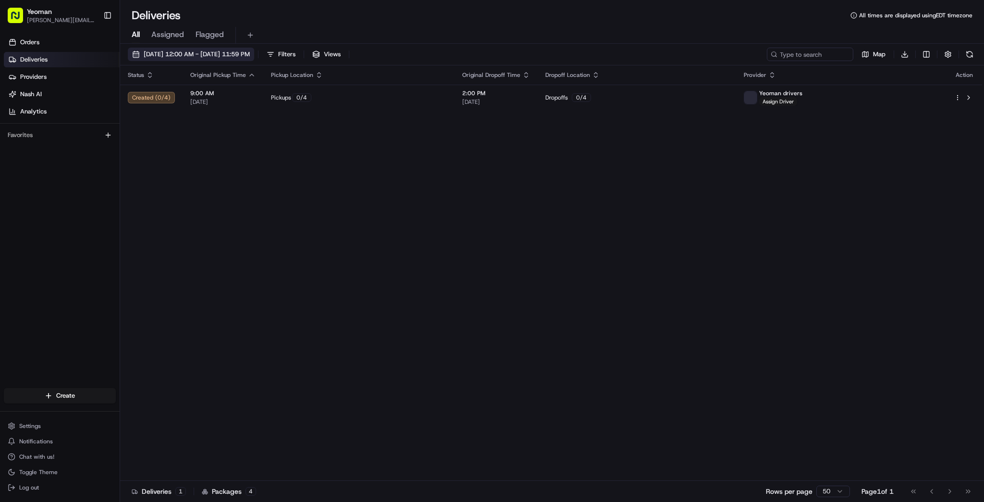
click at [154, 55] on span "08/18/2025 12:00 AM - 08/24/2025 11:59 PM" at bounding box center [197, 54] width 106 height 9
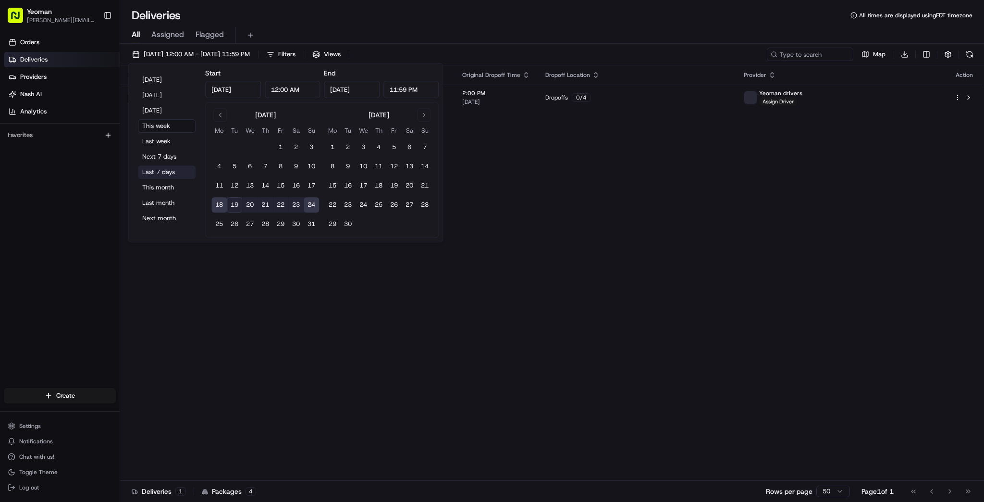
click at [171, 169] on button "Last 7 days" at bounding box center [167, 171] width 58 height 13
type input "Aug 12, 2025"
type input "Aug 19, 2025"
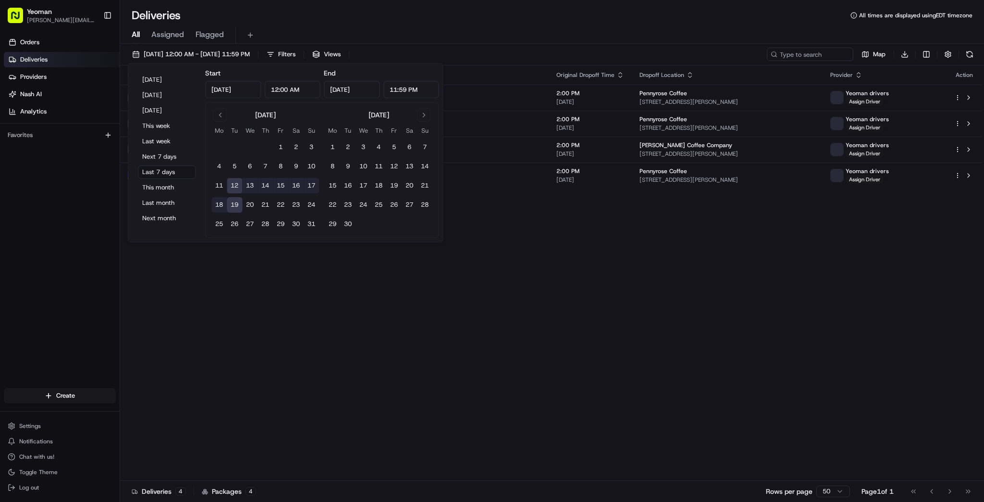
click at [288, 306] on div "Status Original Pickup Time Pickup Location Original Dropoff Time Dropoff Locat…" at bounding box center [551, 272] width 862 height 415
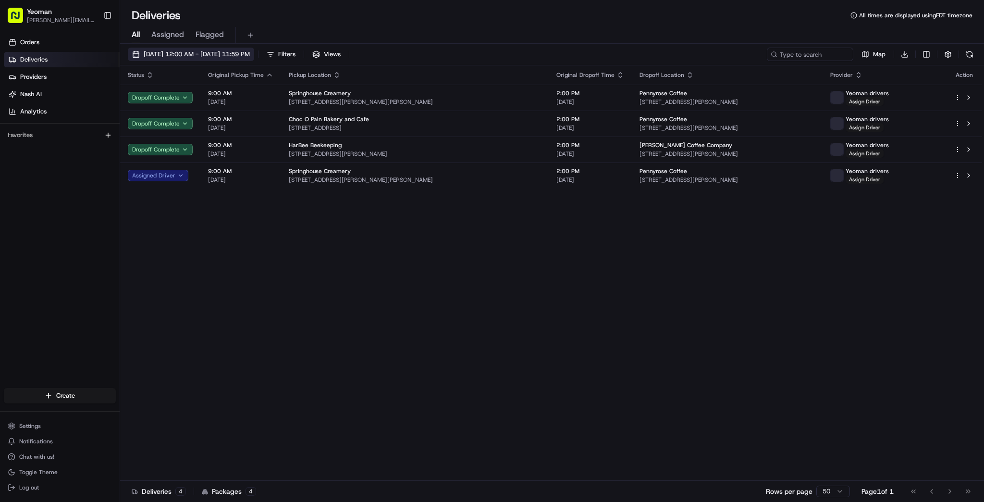
click at [172, 52] on span "08/12/2025 12:00 AM - 08/19/2025 11:59 PM" at bounding box center [197, 54] width 106 height 9
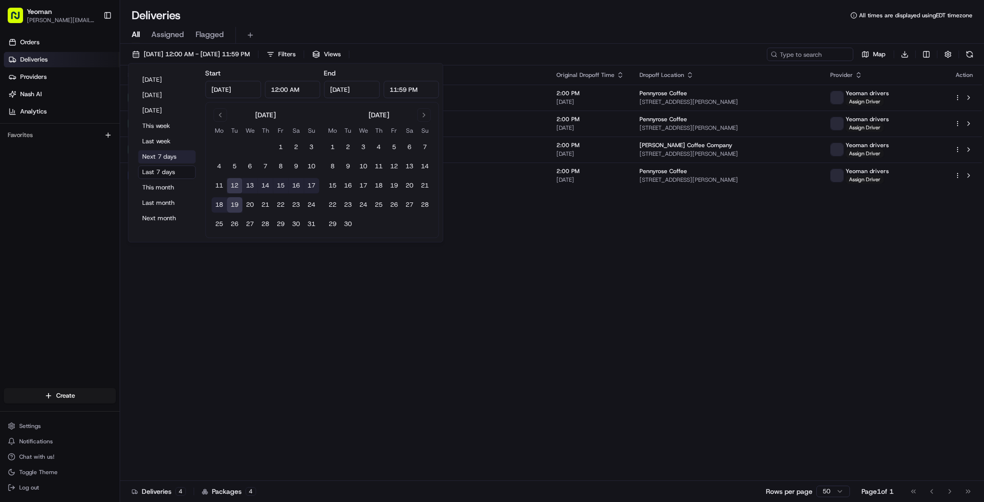
click at [165, 157] on button "Next 7 days" at bounding box center [167, 156] width 58 height 13
type input "Aug 19, 2025"
type input "Aug 26, 2025"
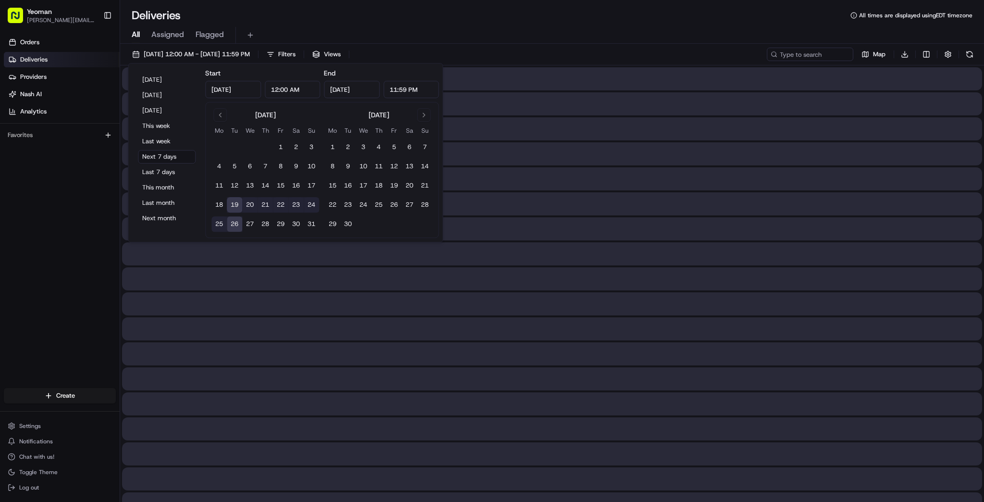
click at [259, 335] on div at bounding box center [552, 328] width 860 height 23
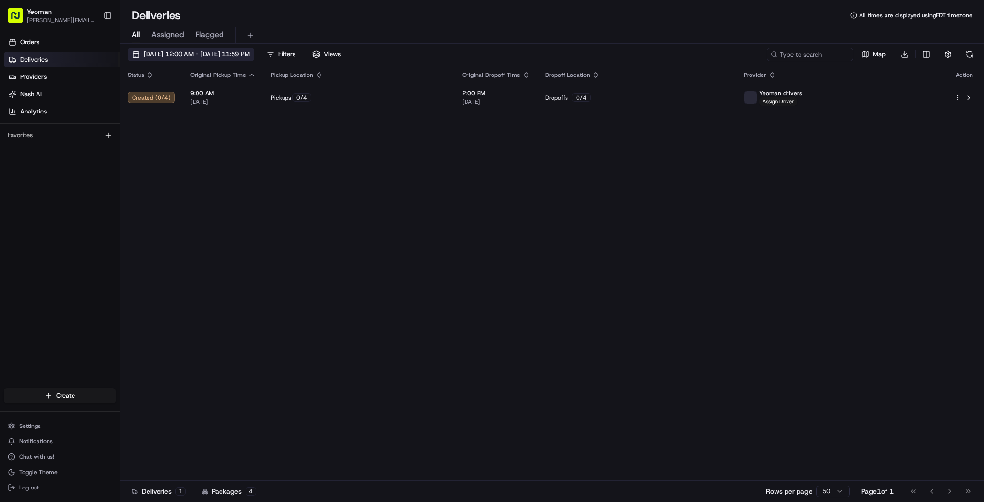
click at [185, 48] on button "08/19/2025 12:00 AM - 08/26/2025 11:59 PM" at bounding box center [191, 54] width 126 height 13
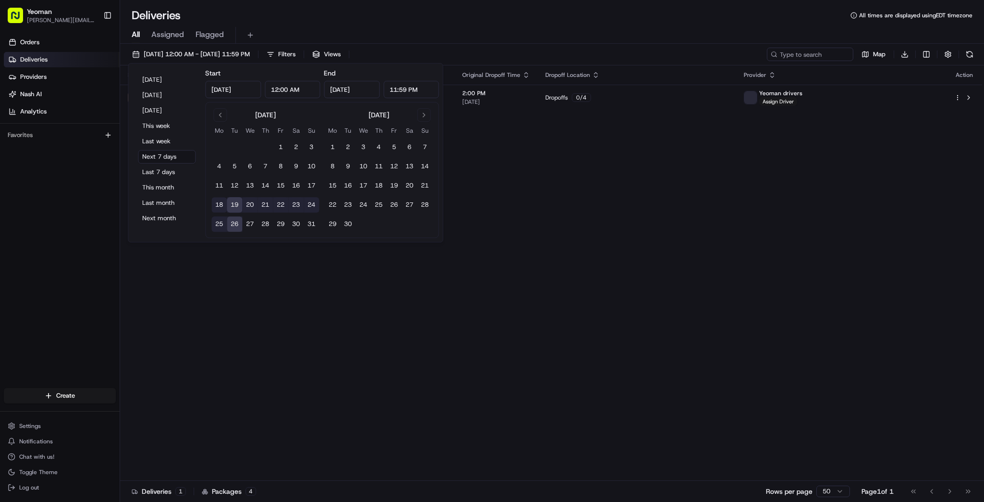
click at [222, 205] on button "18" at bounding box center [218, 204] width 15 height 15
type input "Aug 18, 2025"
click at [236, 227] on button "26" at bounding box center [234, 223] width 15 height 15
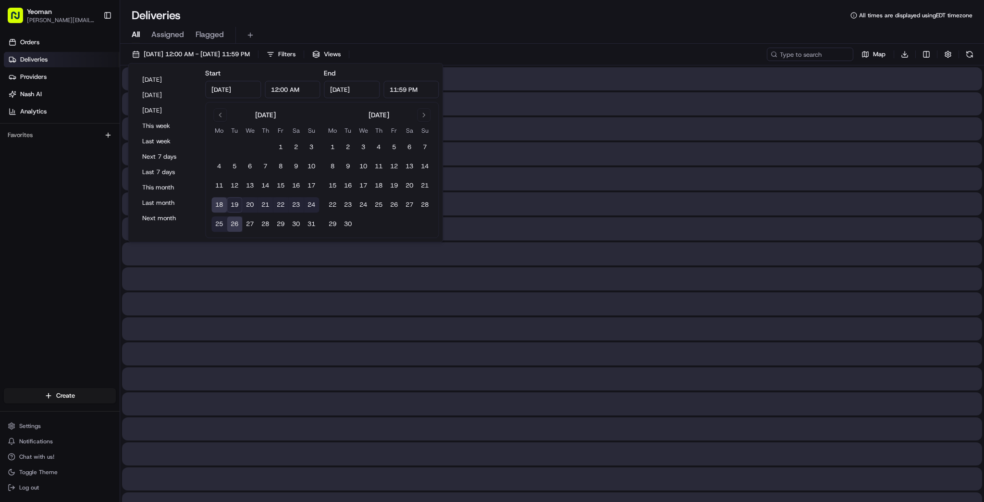
click at [276, 309] on div at bounding box center [552, 303] width 860 height 23
type input "Aug 26, 2025"
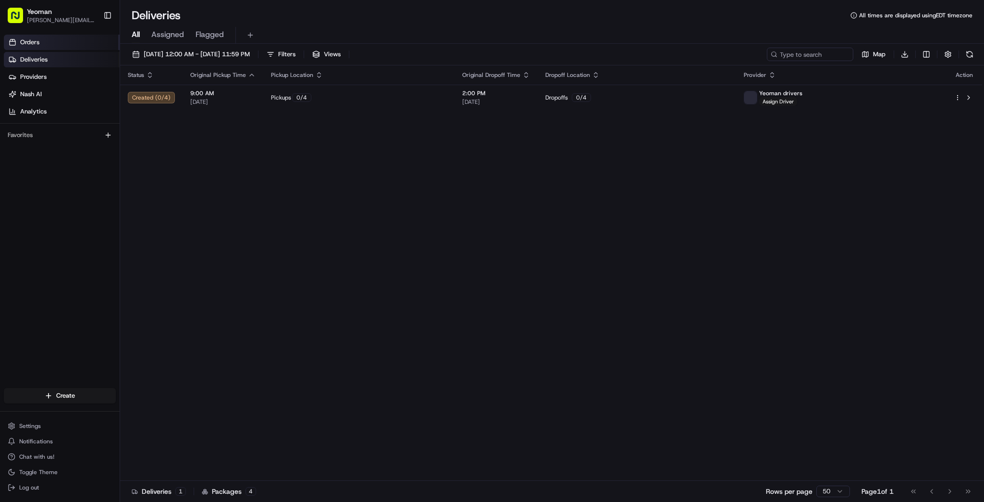
click at [37, 41] on span "Orders" at bounding box center [29, 42] width 19 height 9
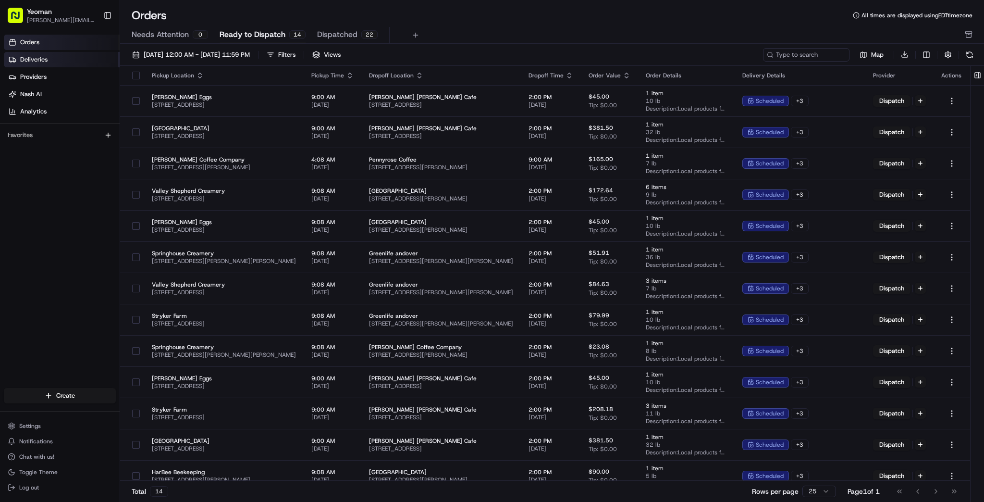
click at [30, 56] on span "Deliveries" at bounding box center [33, 59] width 27 height 9
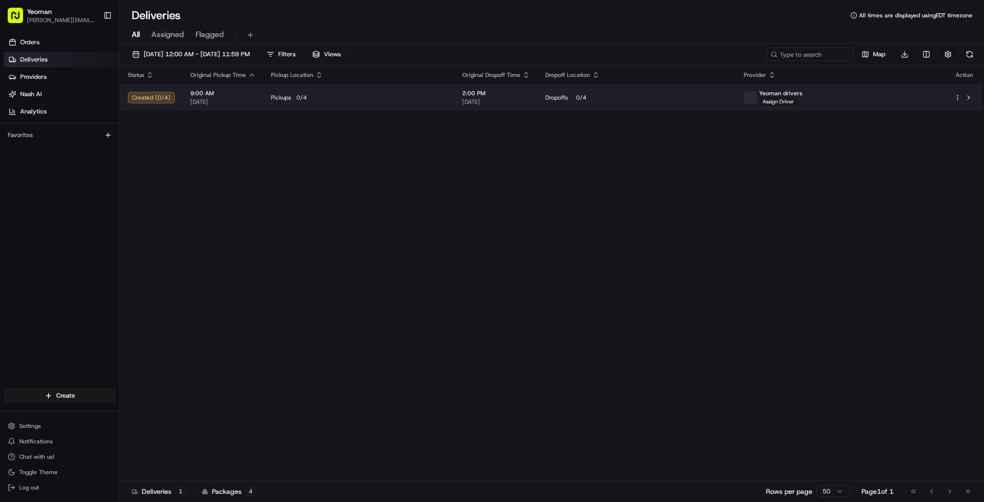
click at [162, 100] on div "Created ( 0 / 4 )" at bounding box center [151, 98] width 47 height 12
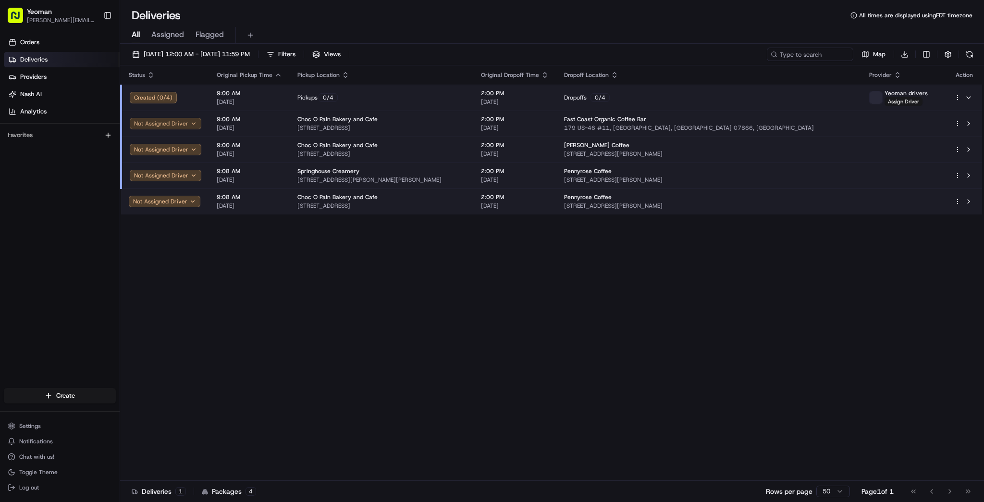
click at [191, 125] on button "Not Assigned Driver" at bounding box center [166, 124] width 72 height 12
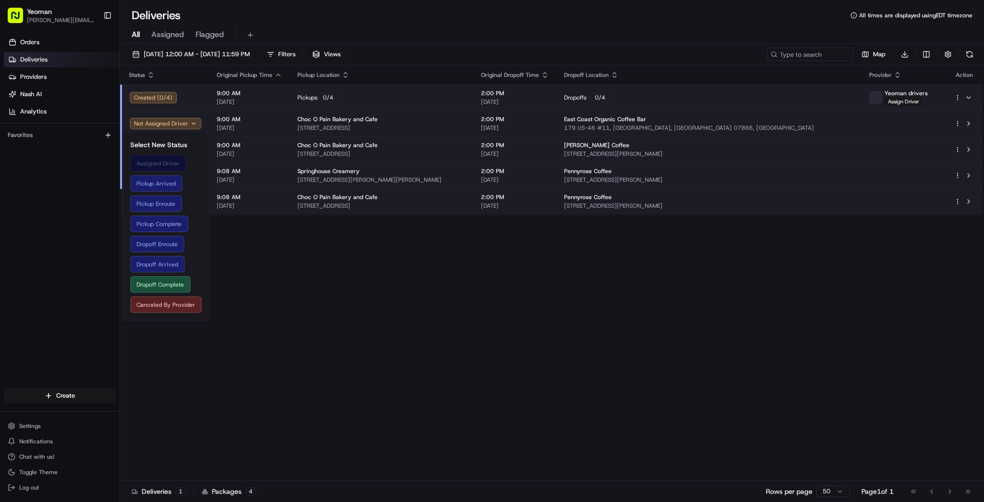
click at [174, 160] on button "Assigned Driver" at bounding box center [165, 163] width 71 height 16
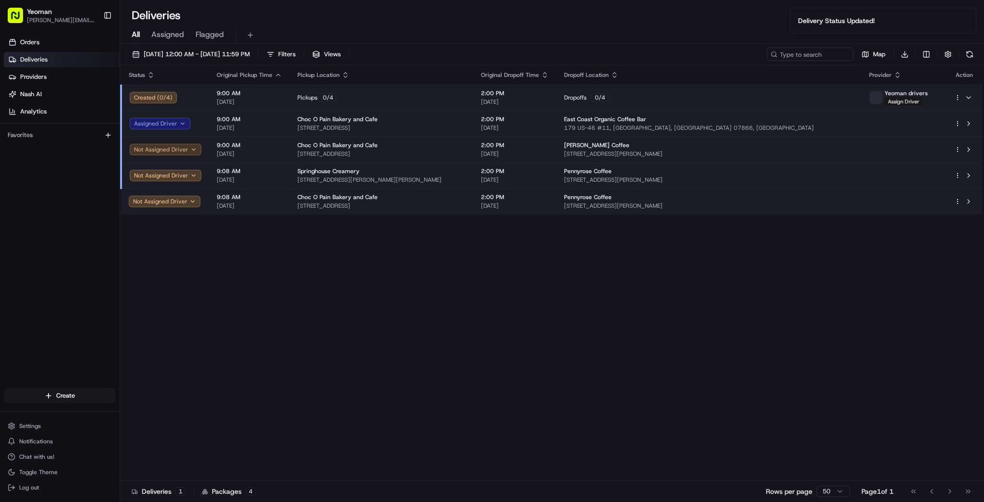
click at [192, 154] on button "Not Assigned Driver" at bounding box center [166, 150] width 72 height 12
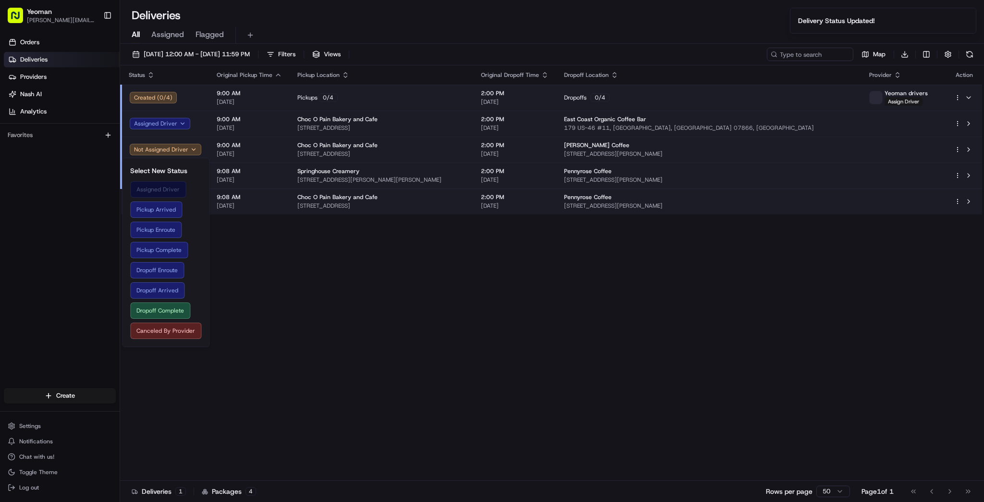
click at [174, 190] on button "Assigned Driver" at bounding box center [165, 189] width 71 height 16
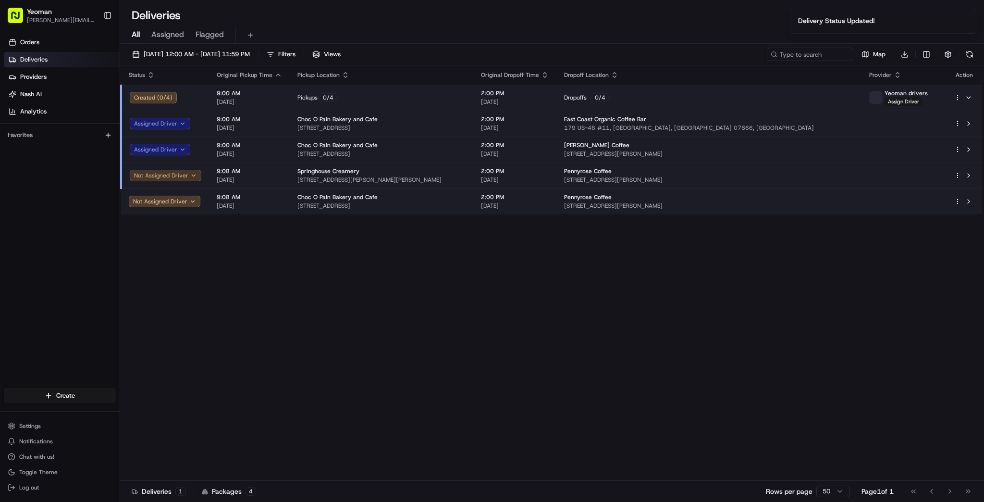
click at [191, 174] on button "Not Assigned Driver" at bounding box center [166, 176] width 72 height 12
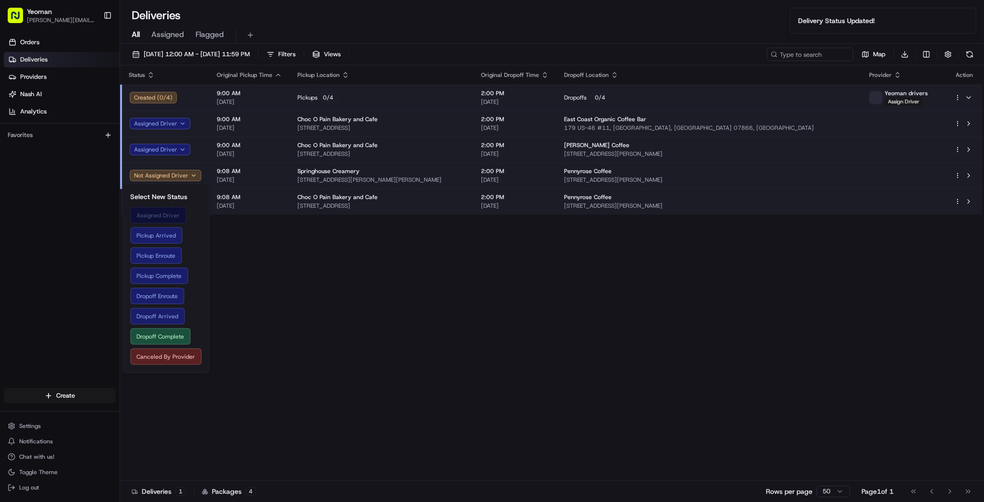
click at [165, 218] on button "Assigned Driver" at bounding box center [165, 215] width 71 height 16
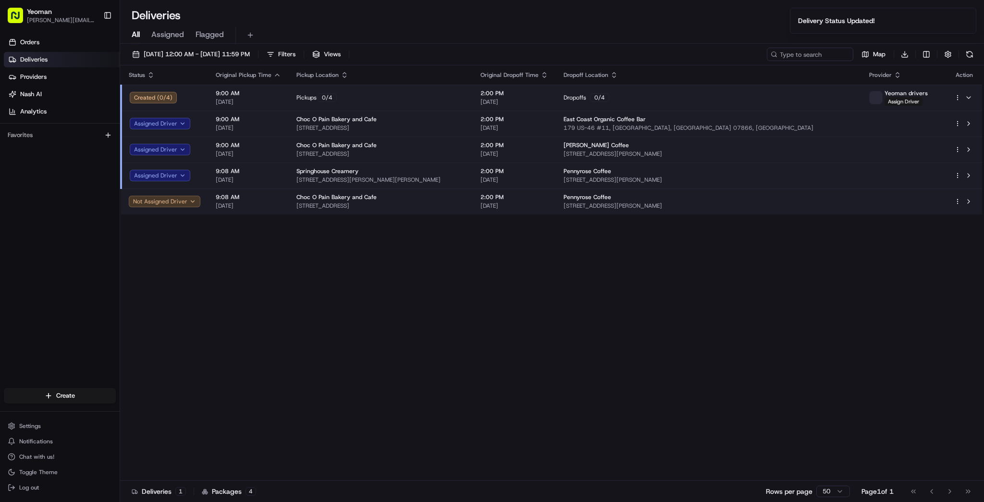
click at [185, 200] on button "Not Assigned Driver" at bounding box center [165, 202] width 72 height 12
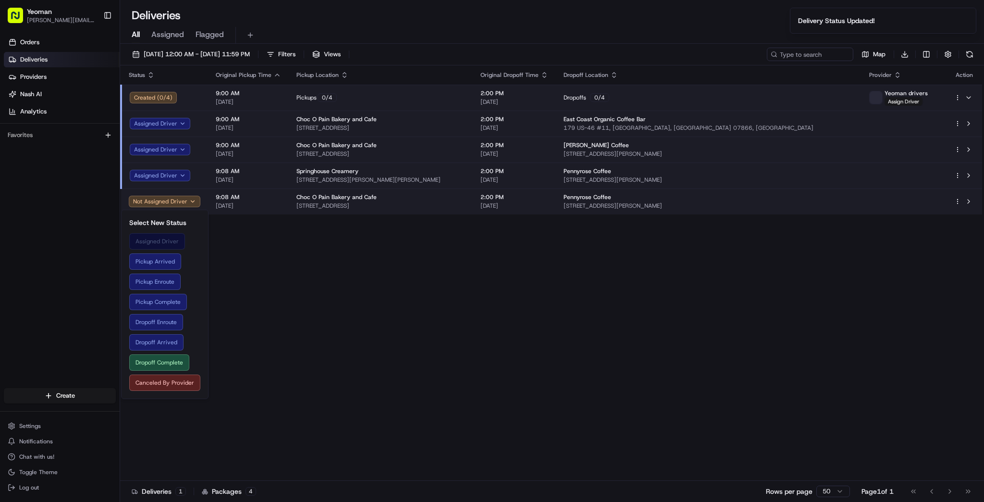
click at [173, 236] on button "Assigned Driver" at bounding box center [164, 241] width 71 height 16
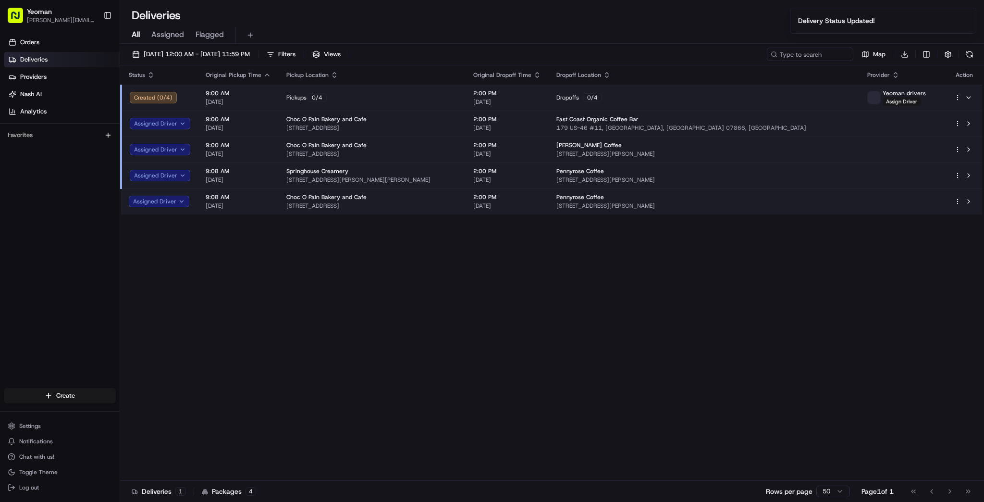
click at [193, 96] on td "Created ( 0 / 4 )" at bounding box center [159, 98] width 77 height 26
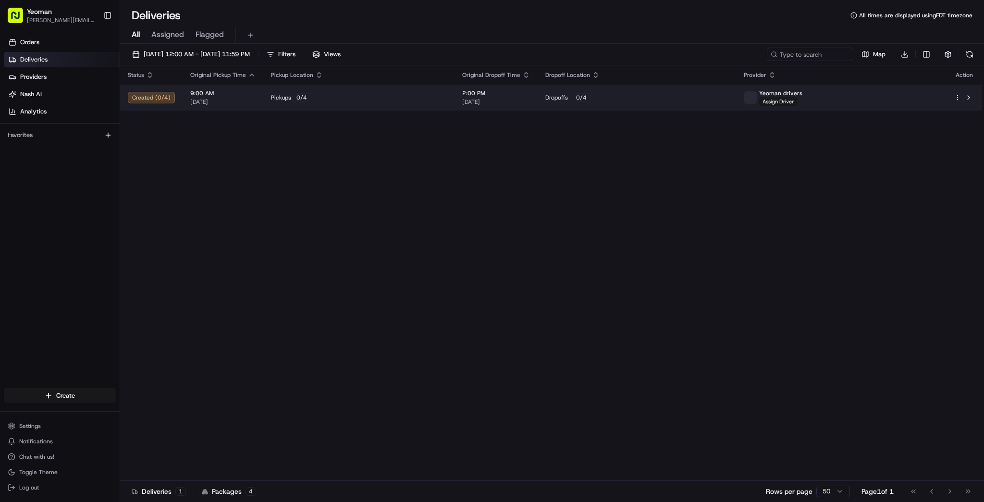
click at [142, 92] on div "Created ( 0 / 4 )" at bounding box center [151, 98] width 47 height 12
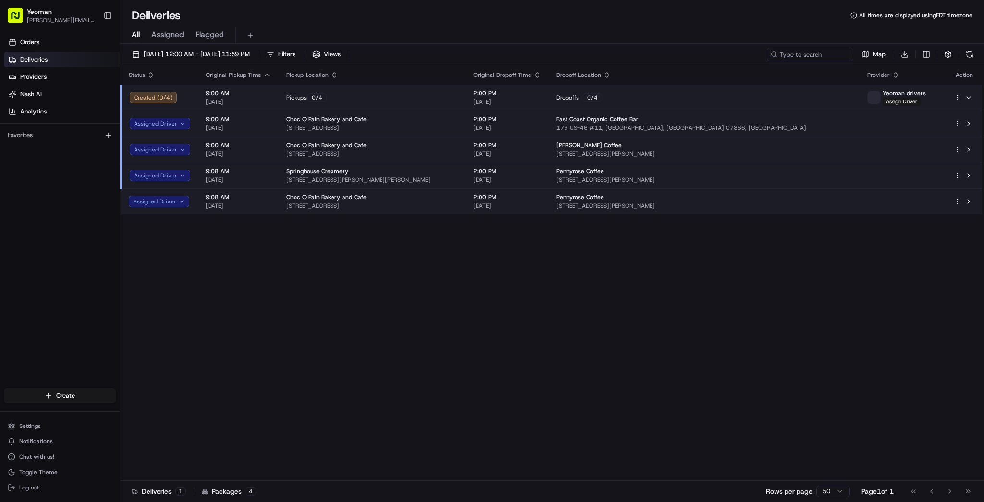
click at [198, 97] on td "9:00 AM 08/20/2025" at bounding box center [238, 98] width 81 height 26
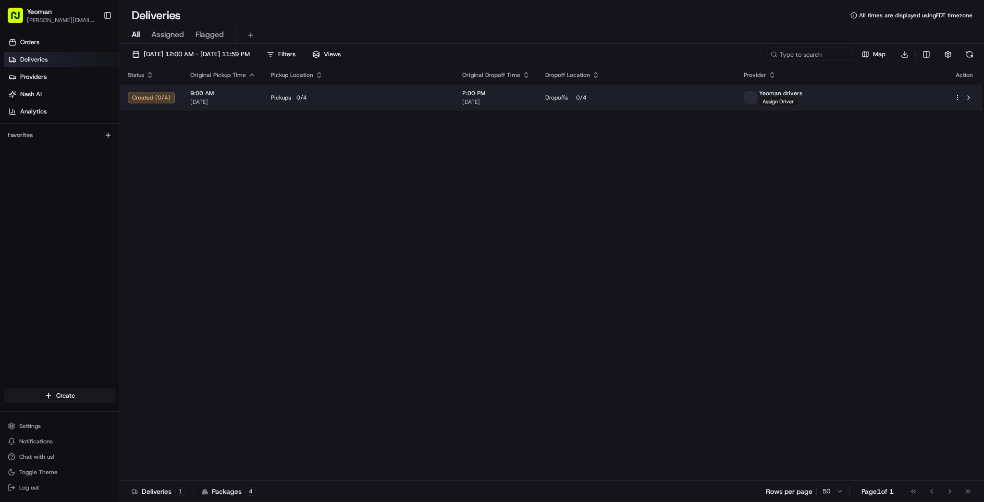
click at [163, 95] on div "Created ( 0 / 4 )" at bounding box center [151, 98] width 47 height 12
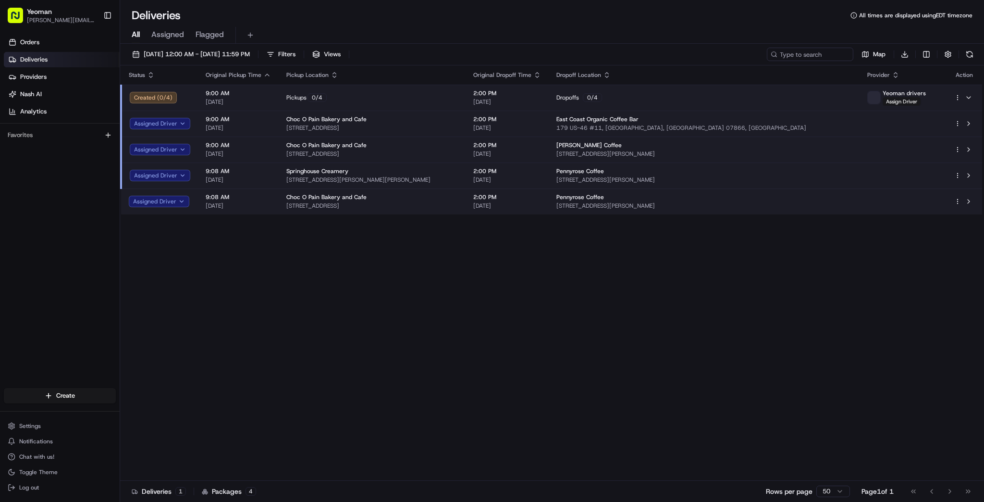
click at [161, 96] on div "Created ( 0 / 4 )" at bounding box center [160, 98] width 61 height 12
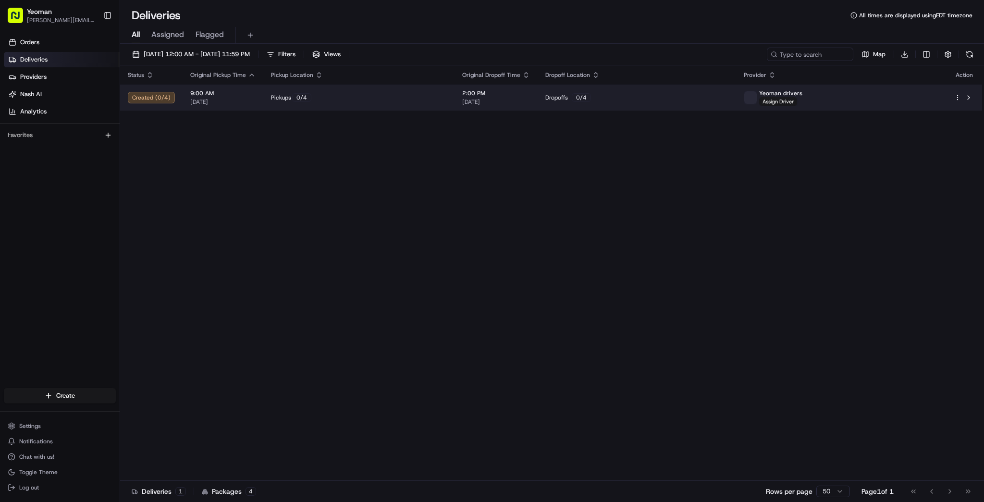
click at [158, 97] on div "Created ( 0 / 4 )" at bounding box center [151, 98] width 47 height 12
click at [146, 94] on div "Created ( 0 / 4 )" at bounding box center [151, 98] width 47 height 12
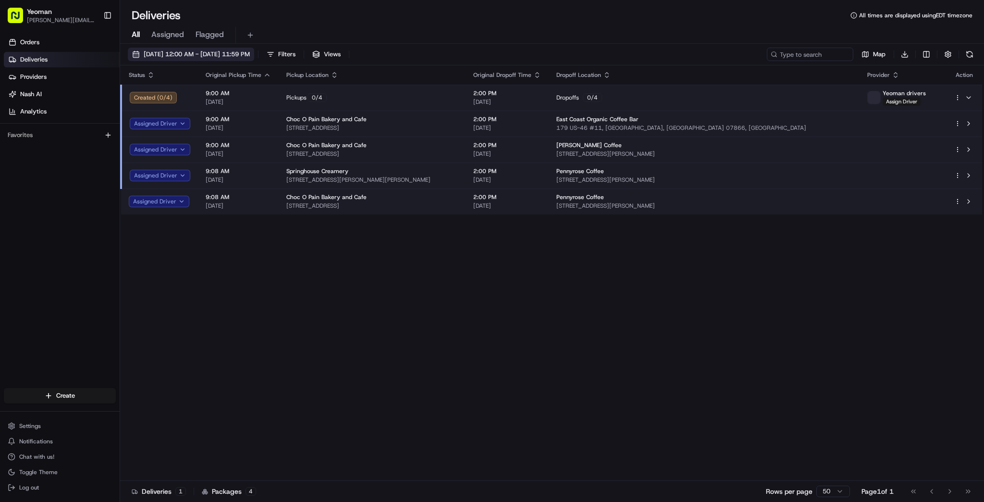
click at [162, 54] on span "[DATE] 12:00 AM - [DATE] 11:59 PM" at bounding box center [197, 54] width 106 height 9
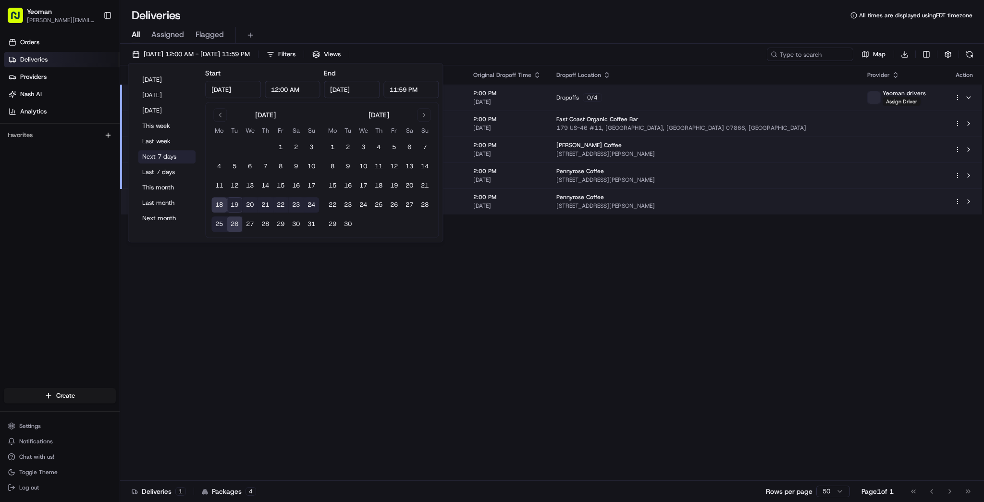
click at [156, 158] on button "Next 7 days" at bounding box center [167, 156] width 58 height 13
type input "[DATE]"
click at [273, 340] on div "Status Original Pickup Time Pickup Location Original Dropoff Time Dropoff Locat…" at bounding box center [551, 272] width 862 height 415
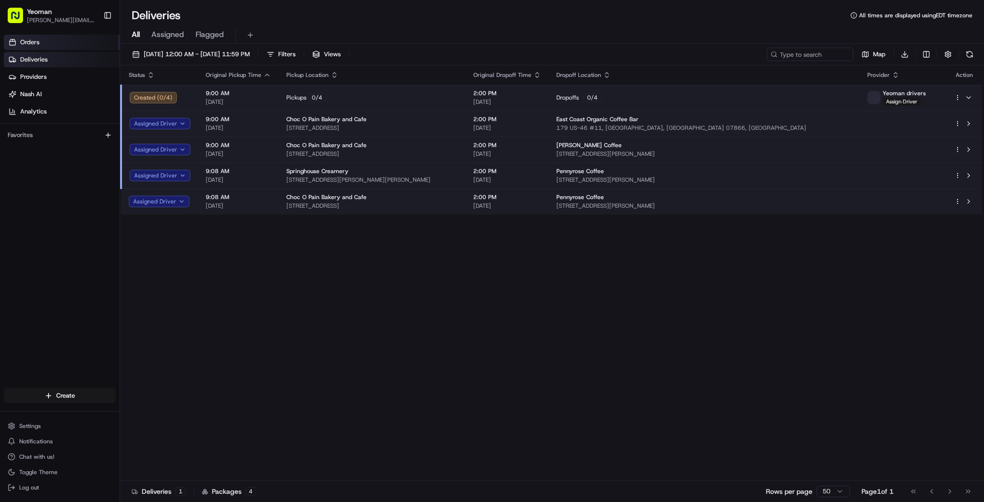
click at [37, 44] on span "Orders" at bounding box center [29, 42] width 19 height 9
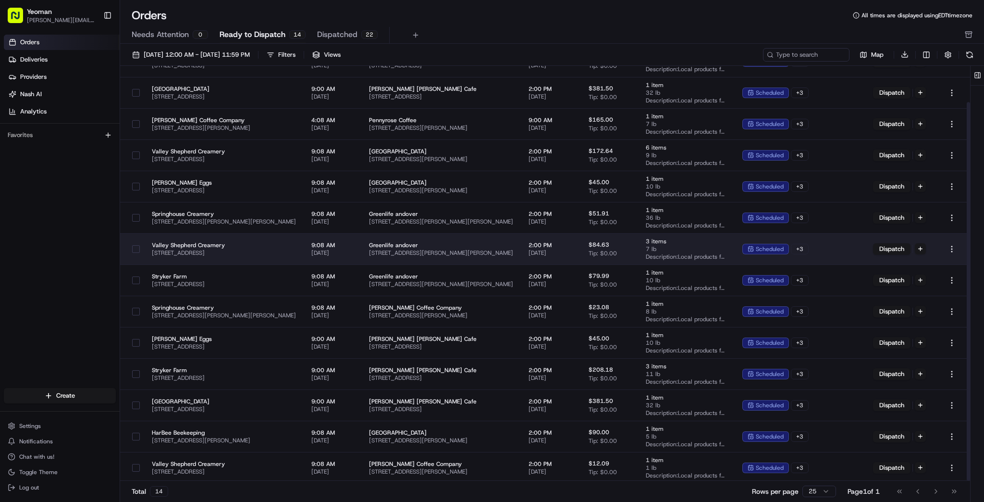
scroll to position [40, 0]
